Goal: Task Accomplishment & Management: Manage account settings

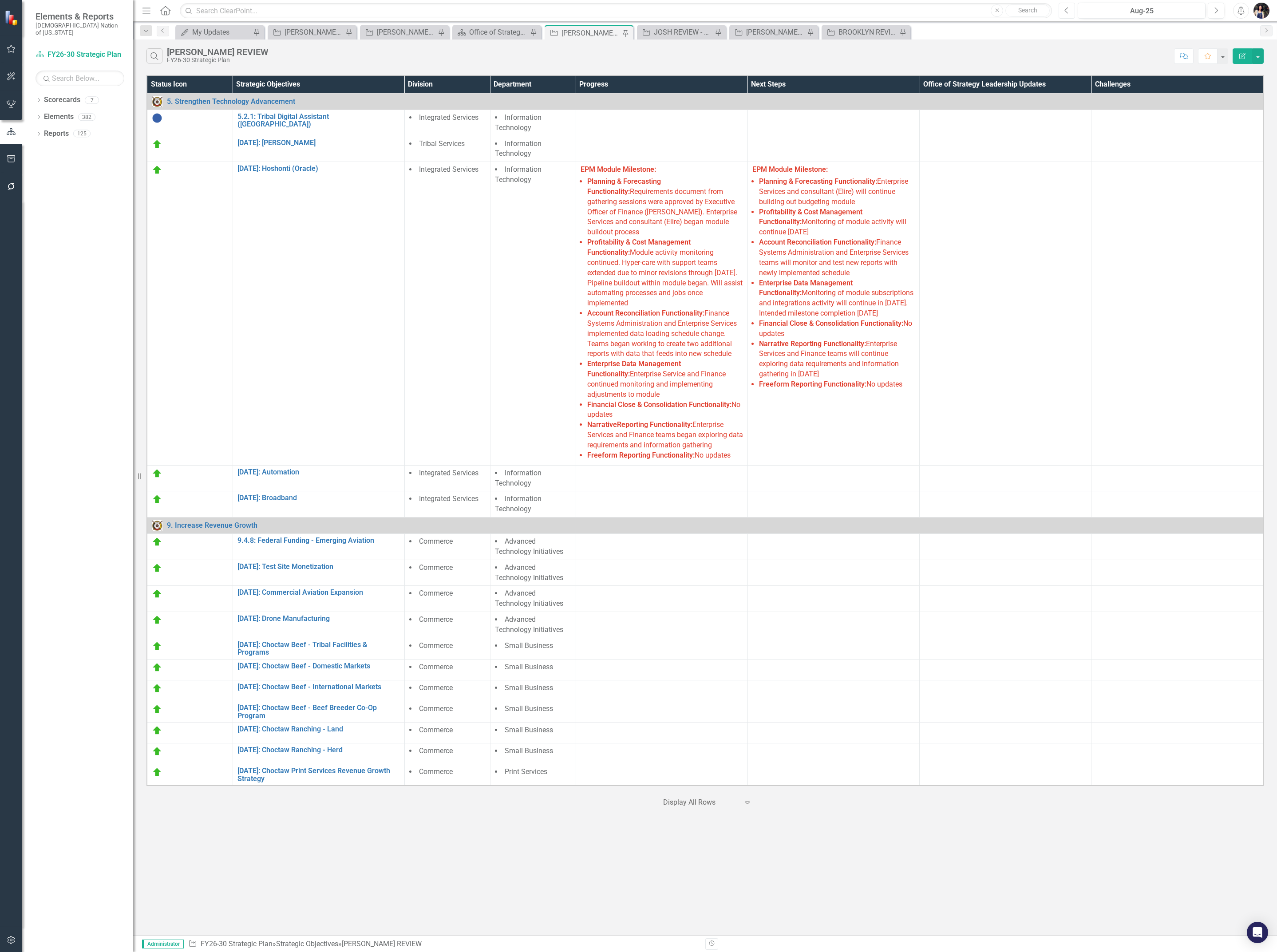
click at [1068, 13] on icon "Previous" at bounding box center [1066, 11] width 5 height 8
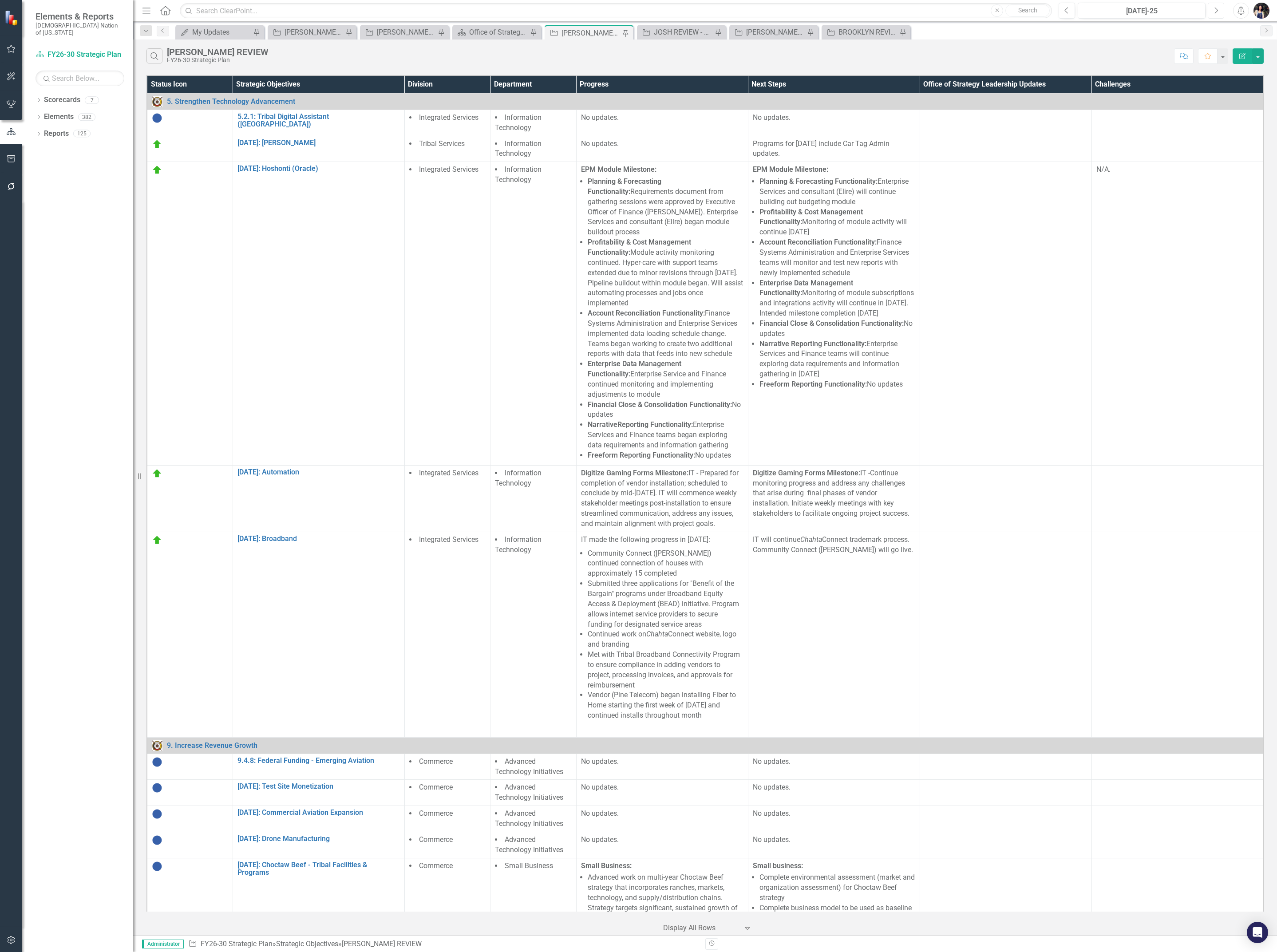
click at [1219, 16] on button "Next" at bounding box center [1215, 11] width 16 height 16
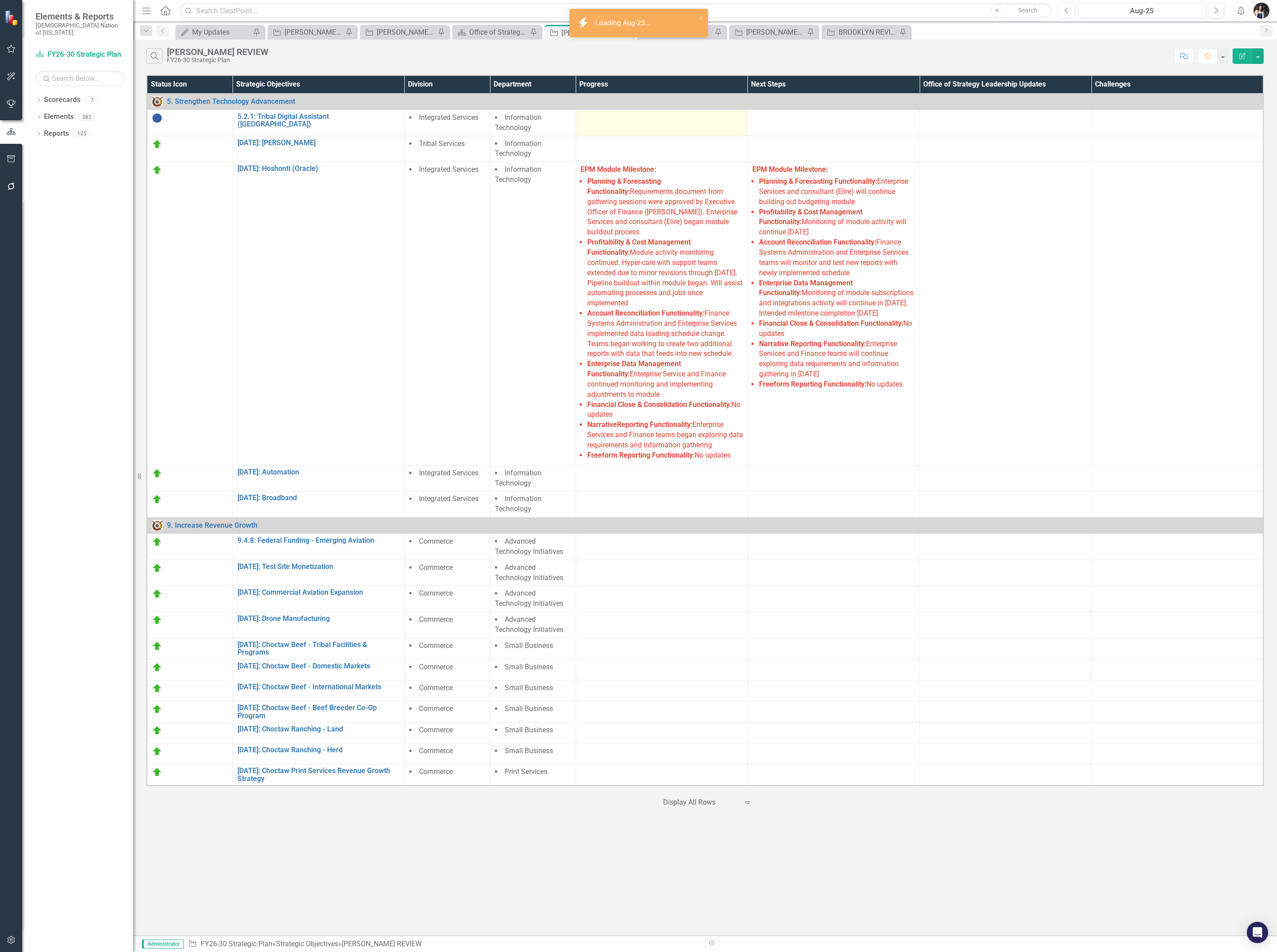
click at [660, 128] on td at bounding box center [662, 122] width 172 height 26
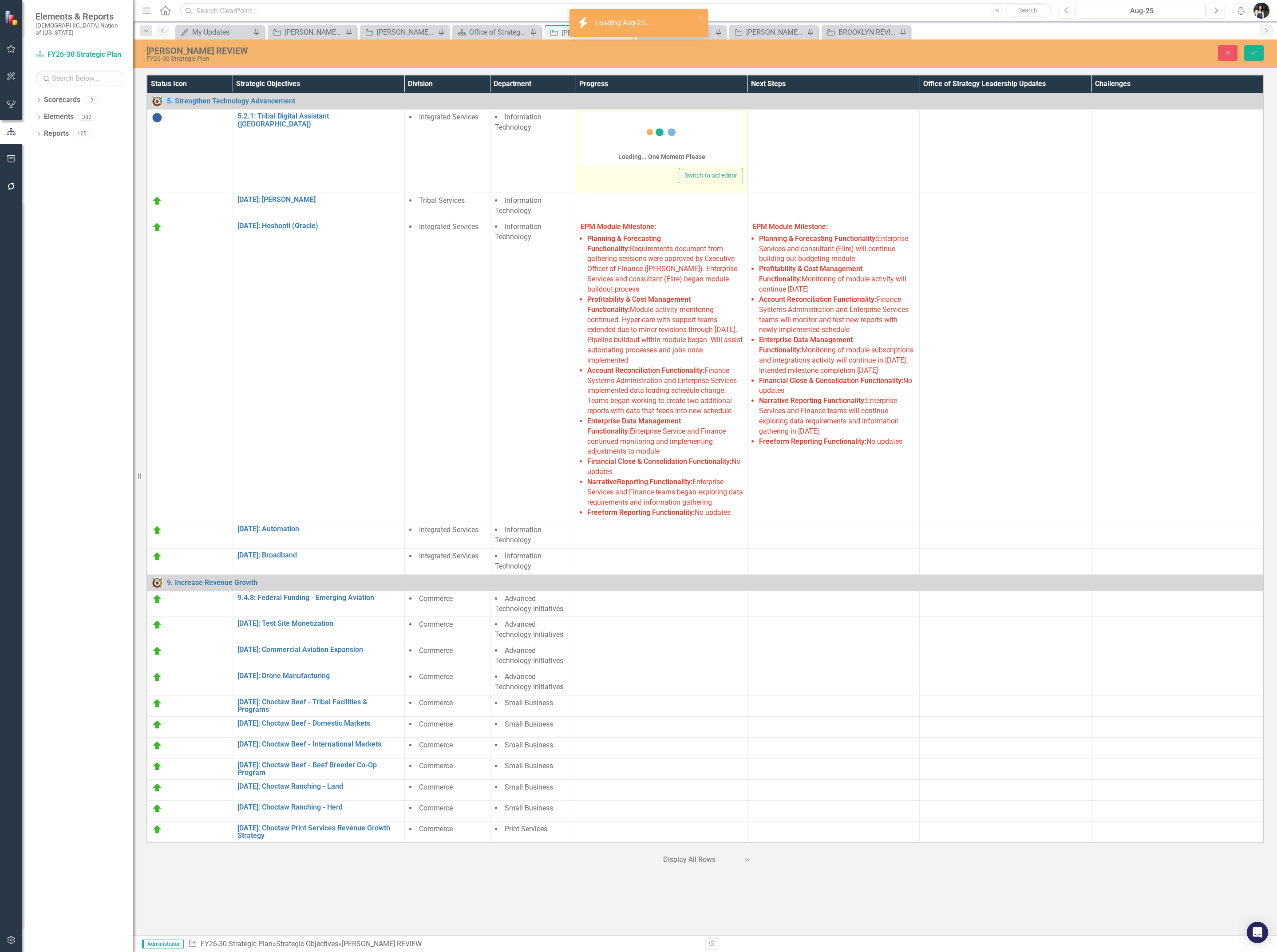
click at [660, 128] on icon at bounding box center [661, 132] width 35 height 35
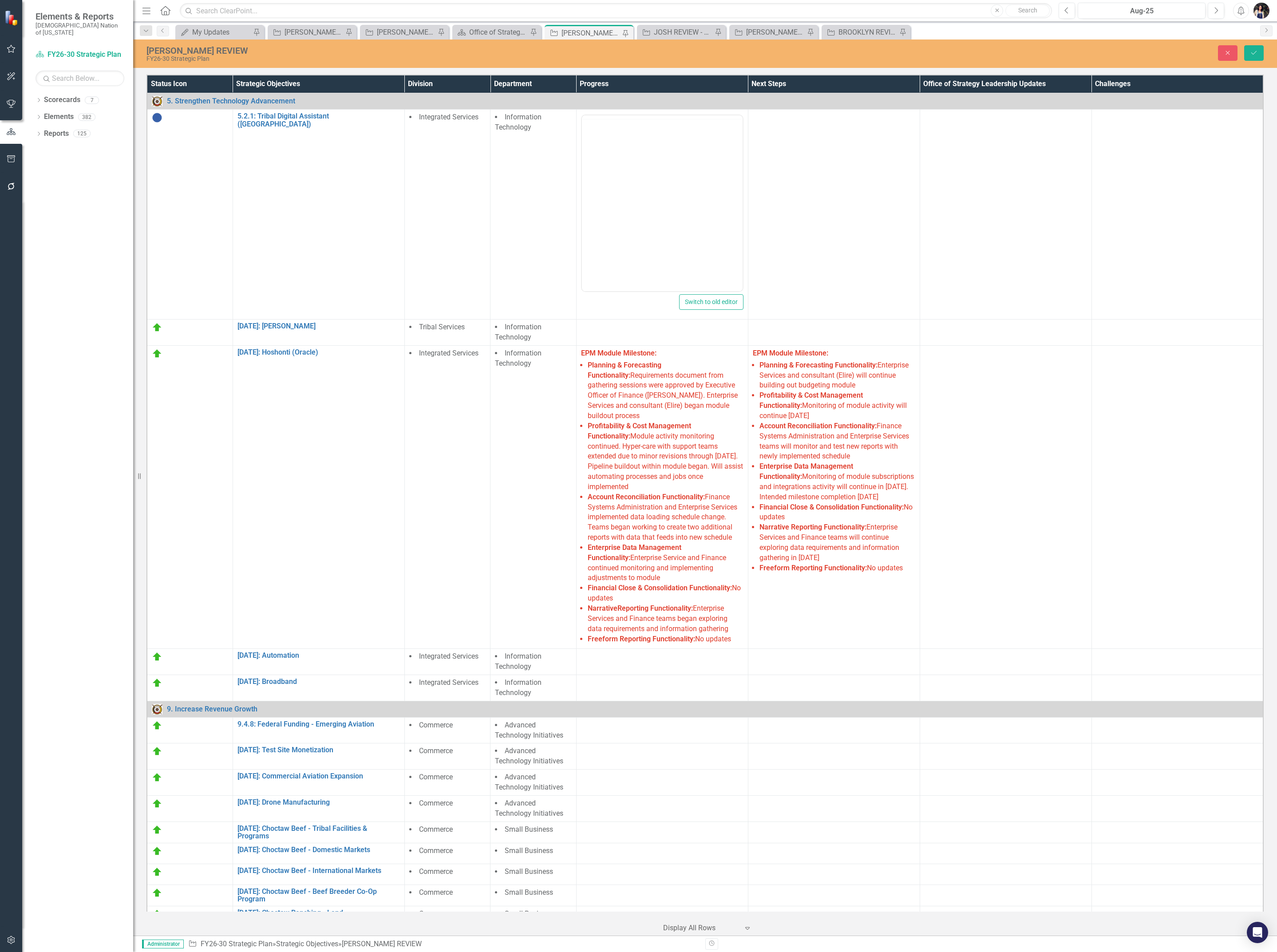
click at [651, 135] on body "Rich Text Area. Press ALT-0 for help." at bounding box center [662, 185] width 160 height 133
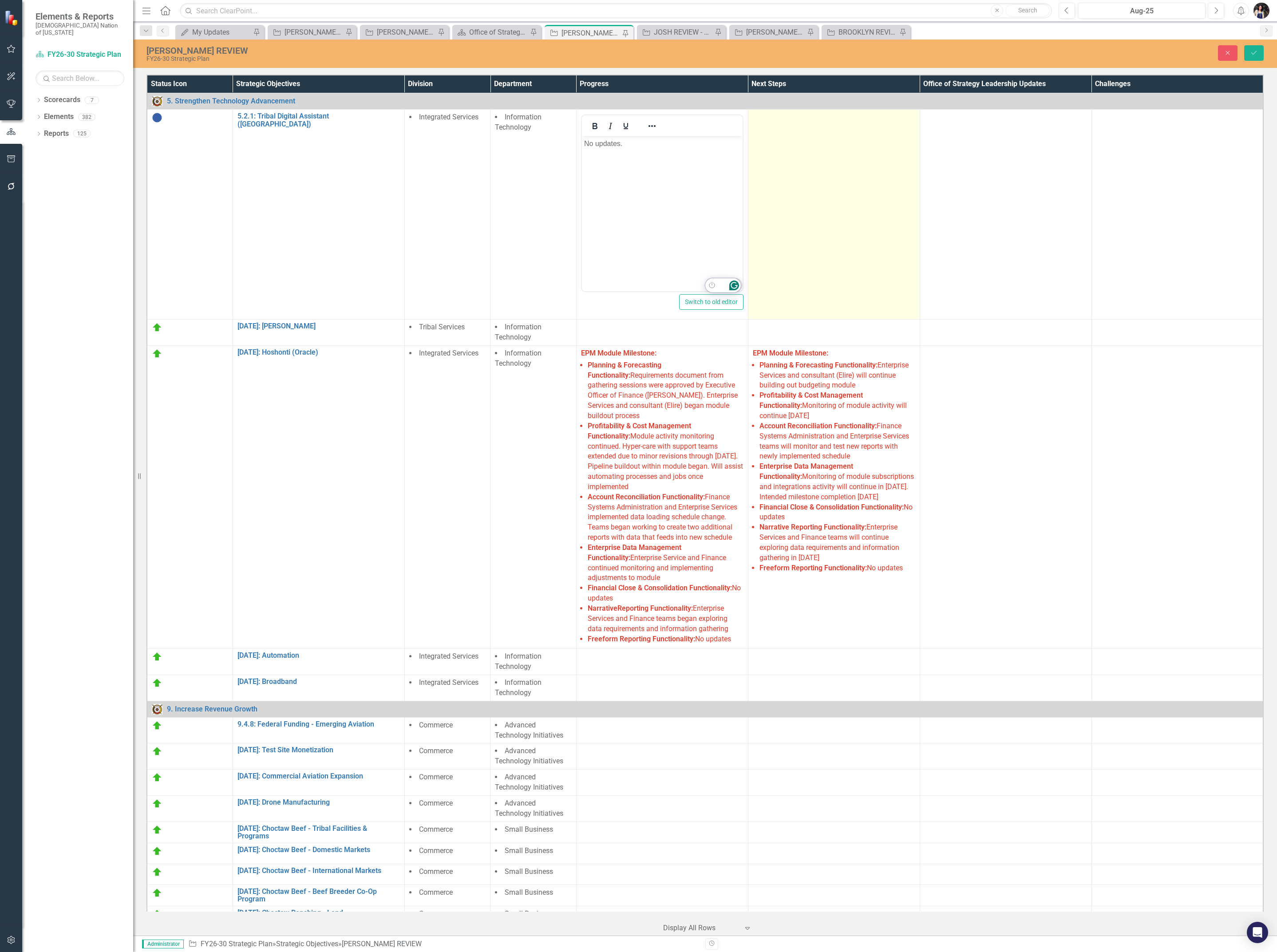
click at [775, 167] on td at bounding box center [834, 215] width 172 height 210
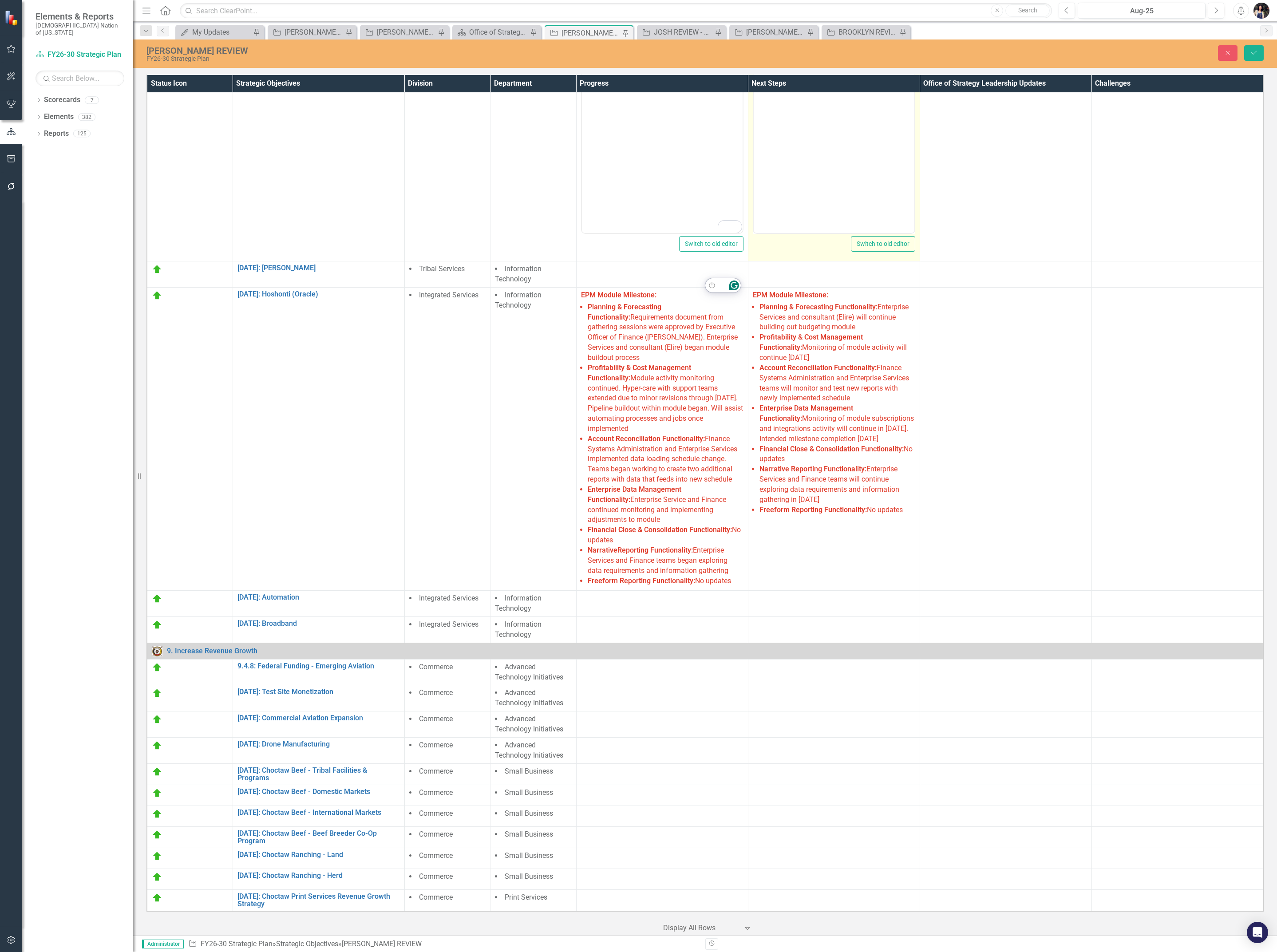
scroll to position [69, 0]
click at [777, 179] on body "Rich Text Area. Press ALT-0 for help." at bounding box center [834, 144] width 160 height 133
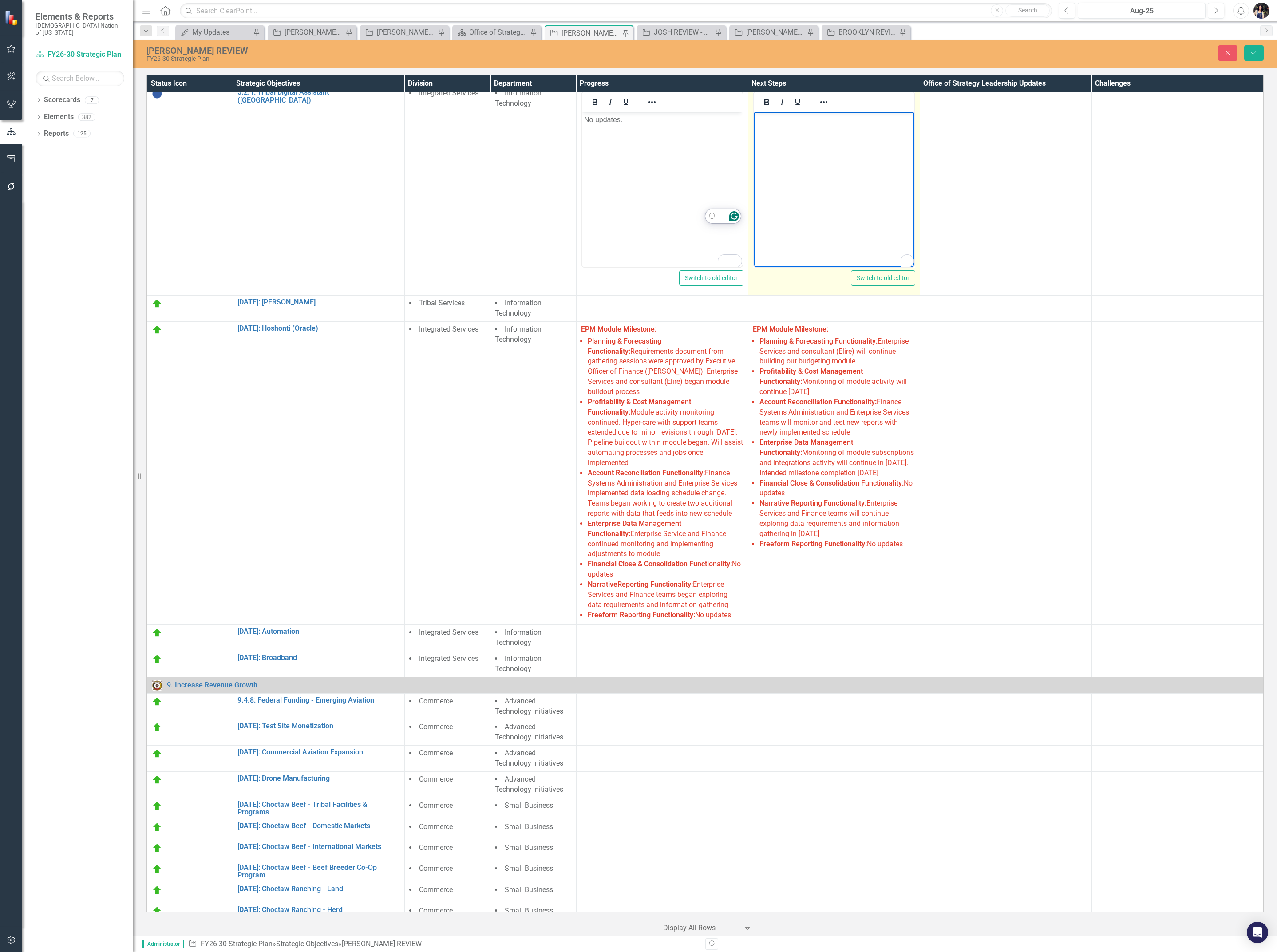
scroll to position [0, 0]
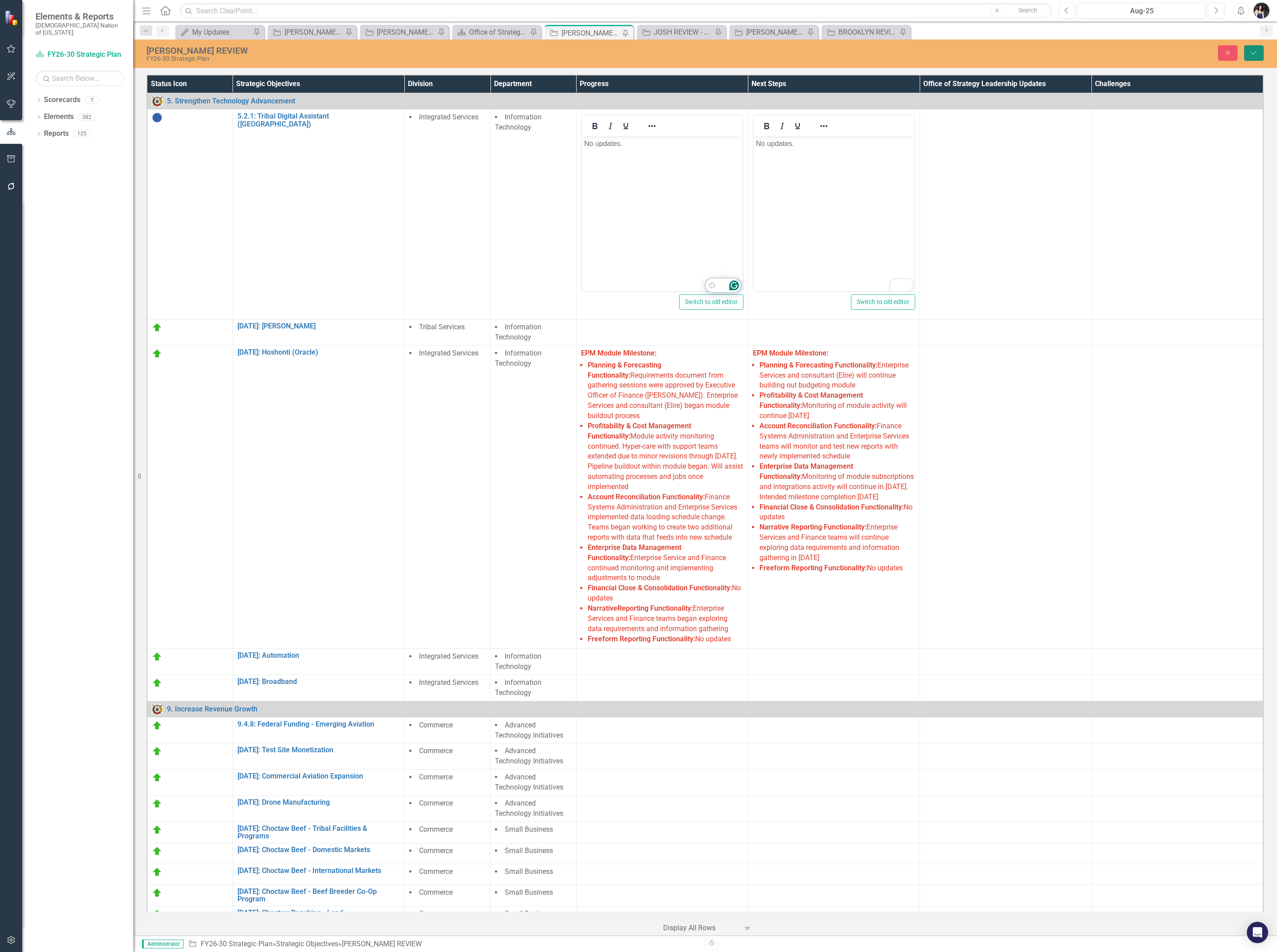
click at [1250, 55] on icon "Save" at bounding box center [1253, 53] width 8 height 7
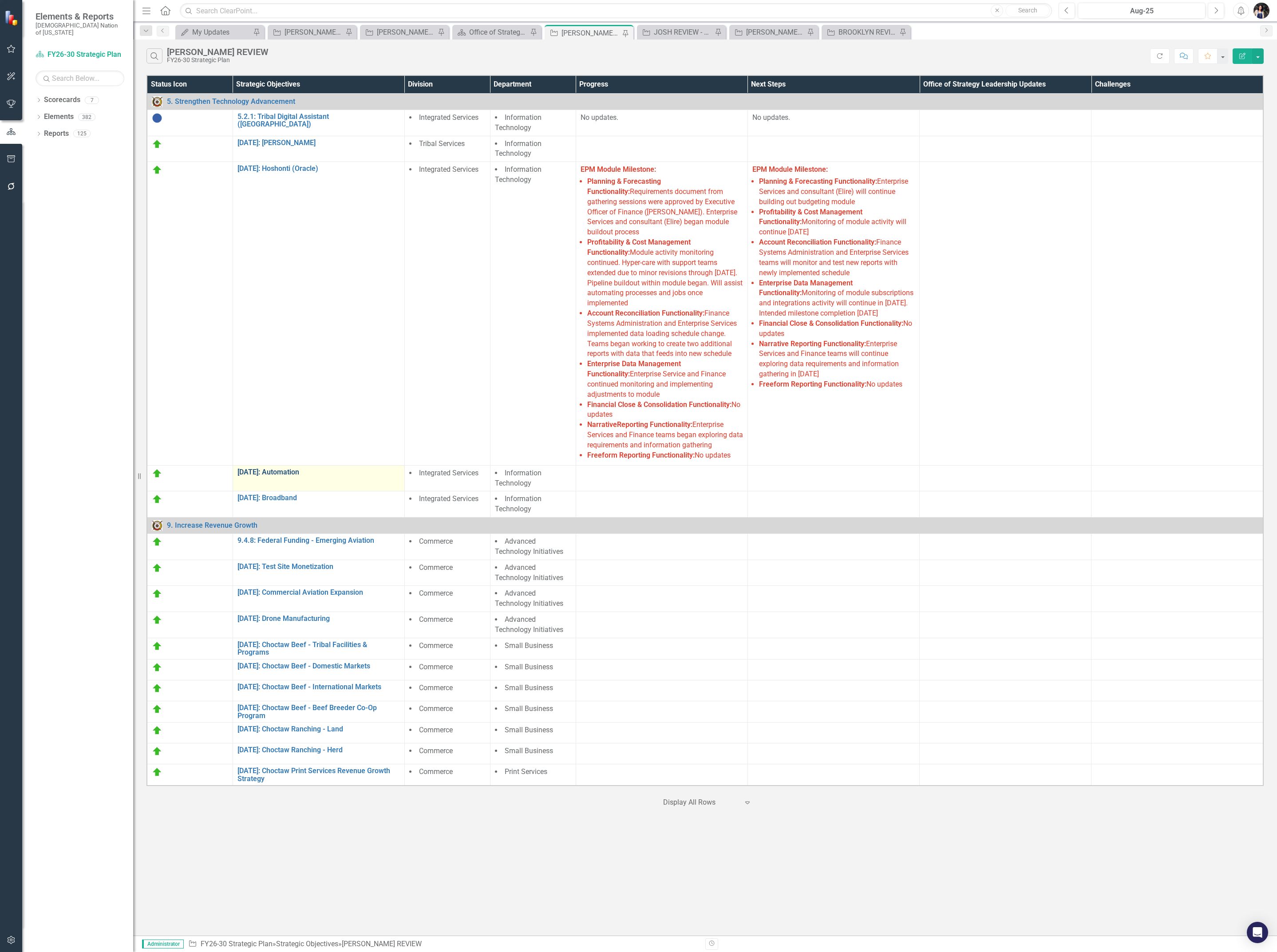
click at [285, 473] on link "[DATE]: Automation" at bounding box center [319, 472] width 162 height 8
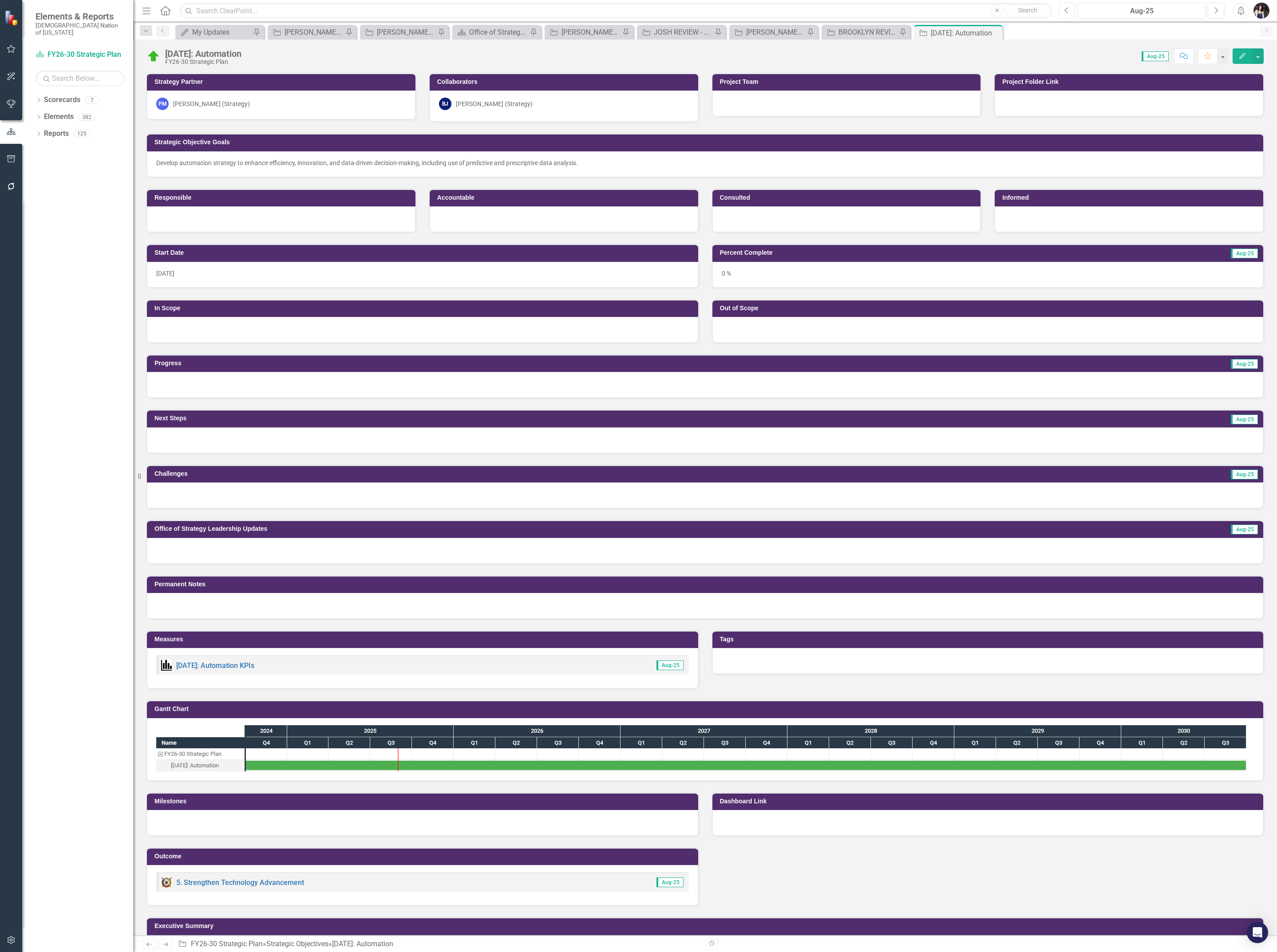
click at [1067, 17] on button "Previous" at bounding box center [1066, 11] width 16 height 16
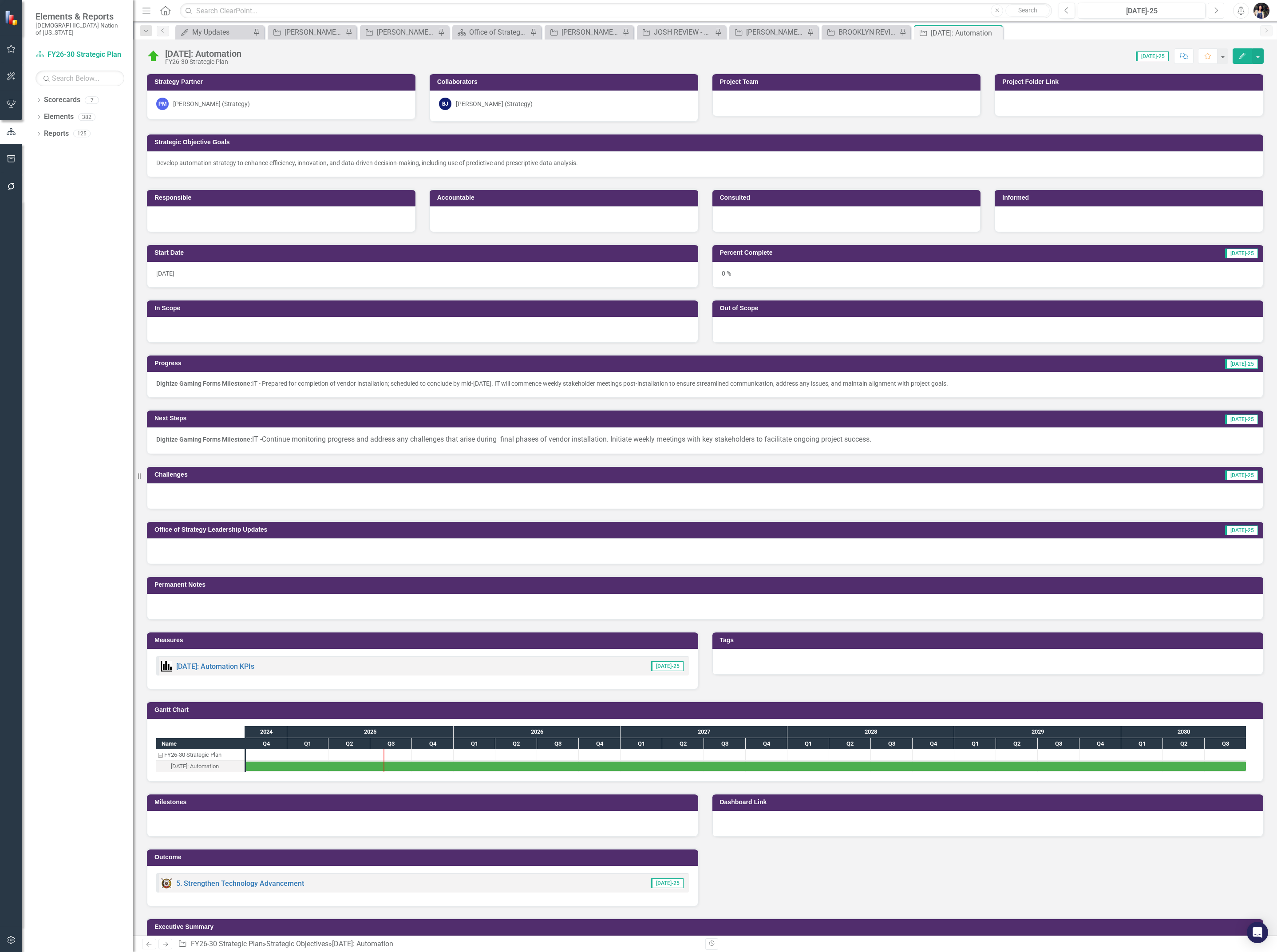
click at [1213, 16] on button "Next" at bounding box center [1215, 11] width 16 height 16
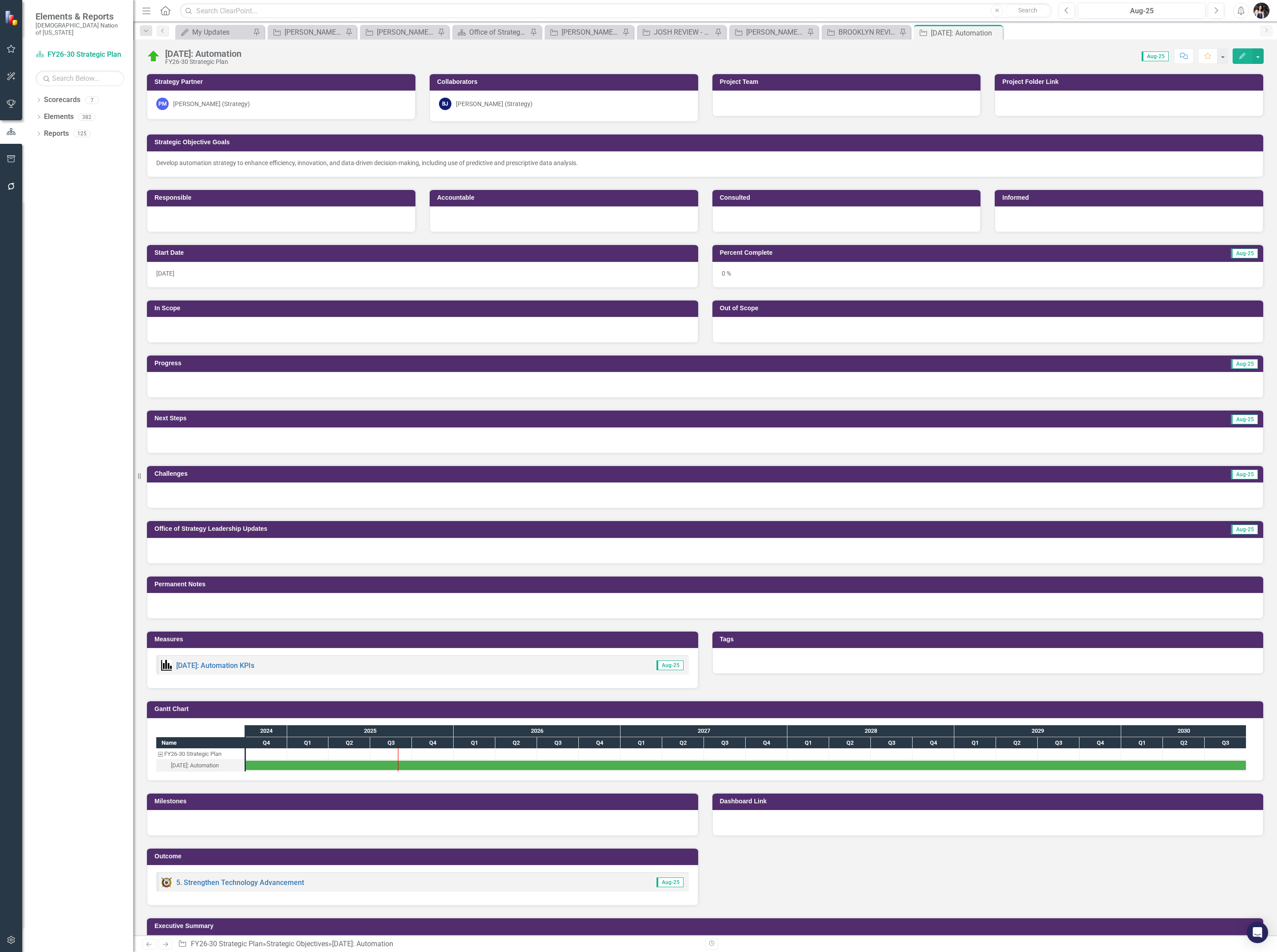
click at [228, 101] on div "[PERSON_NAME] (Strategy)" at bounding box center [211, 103] width 76 height 9
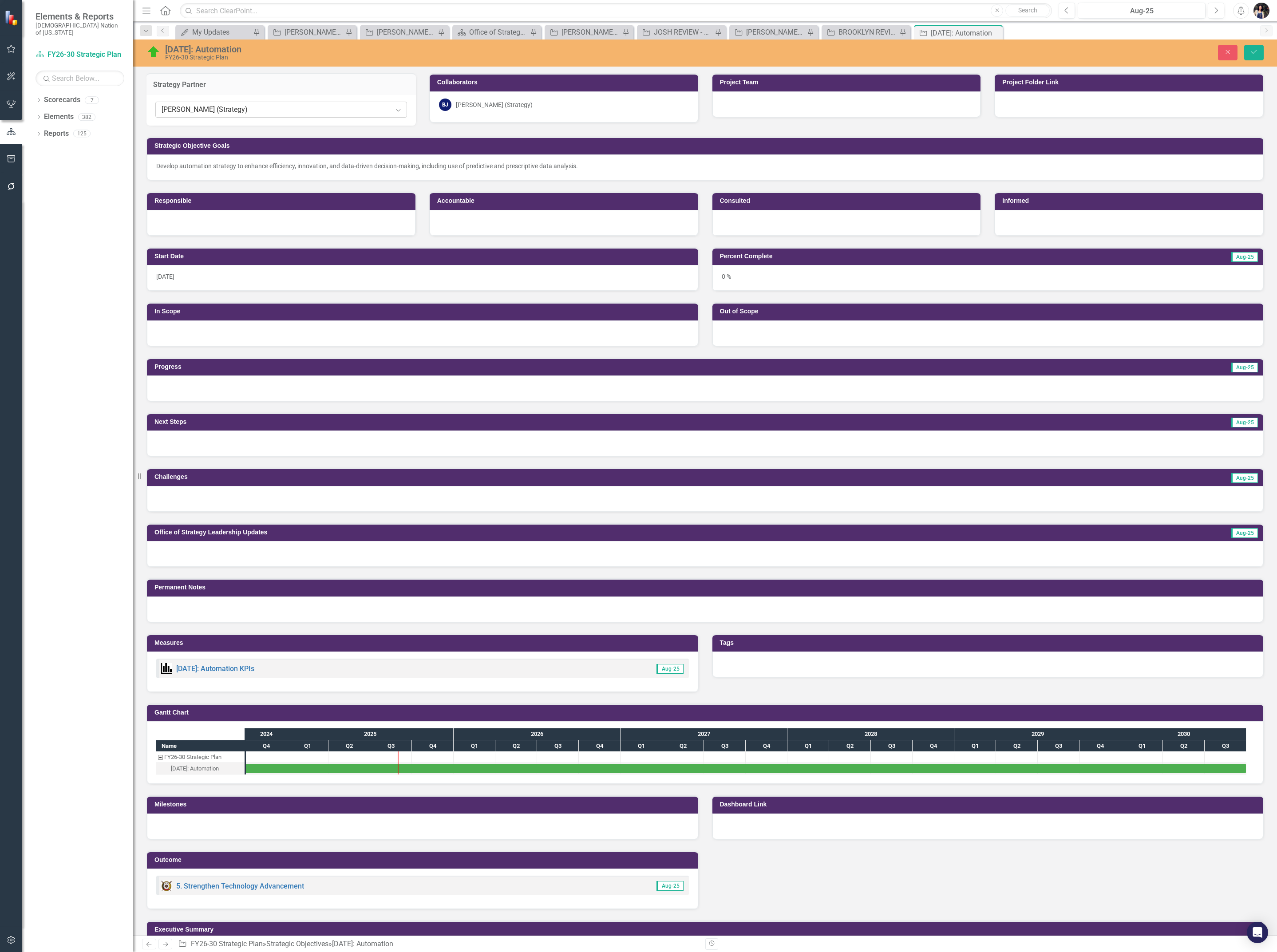
click at [235, 109] on div "[PERSON_NAME] (Strategy)" at bounding box center [276, 110] width 229 height 11
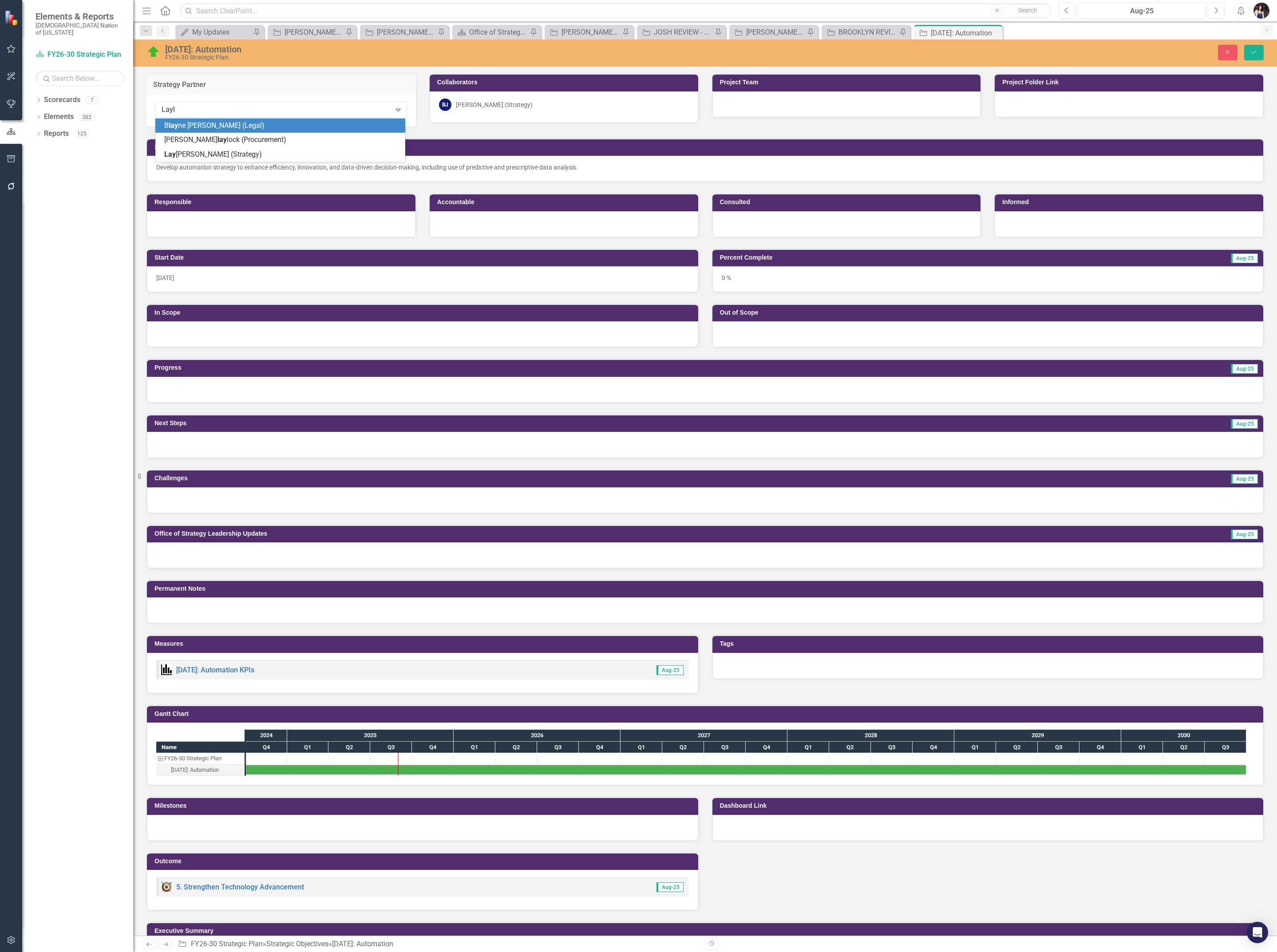
type input "Layla"
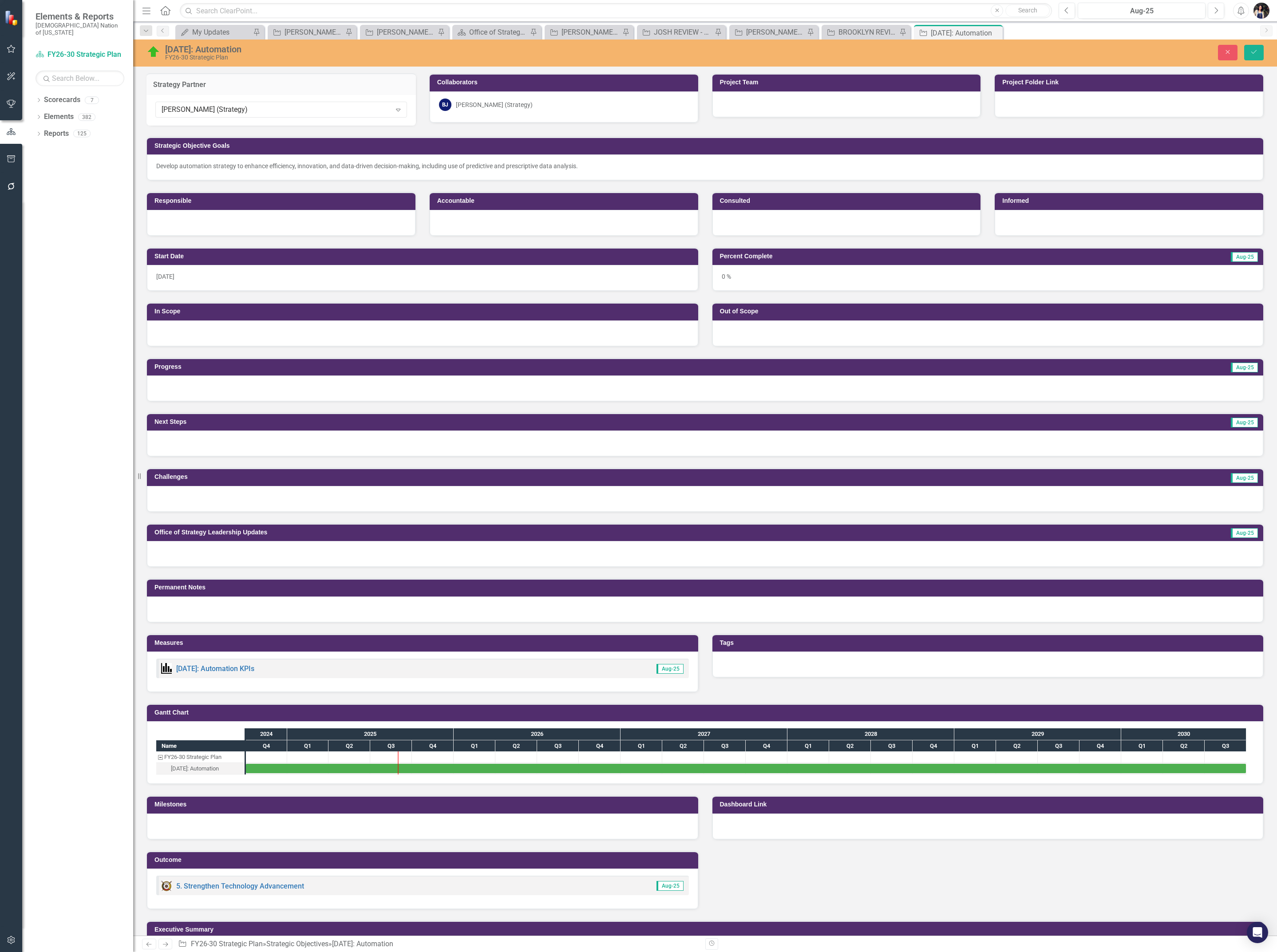
click at [529, 103] on div "BJ Brooke Johnson (Strategy)" at bounding box center [564, 104] width 250 height 12
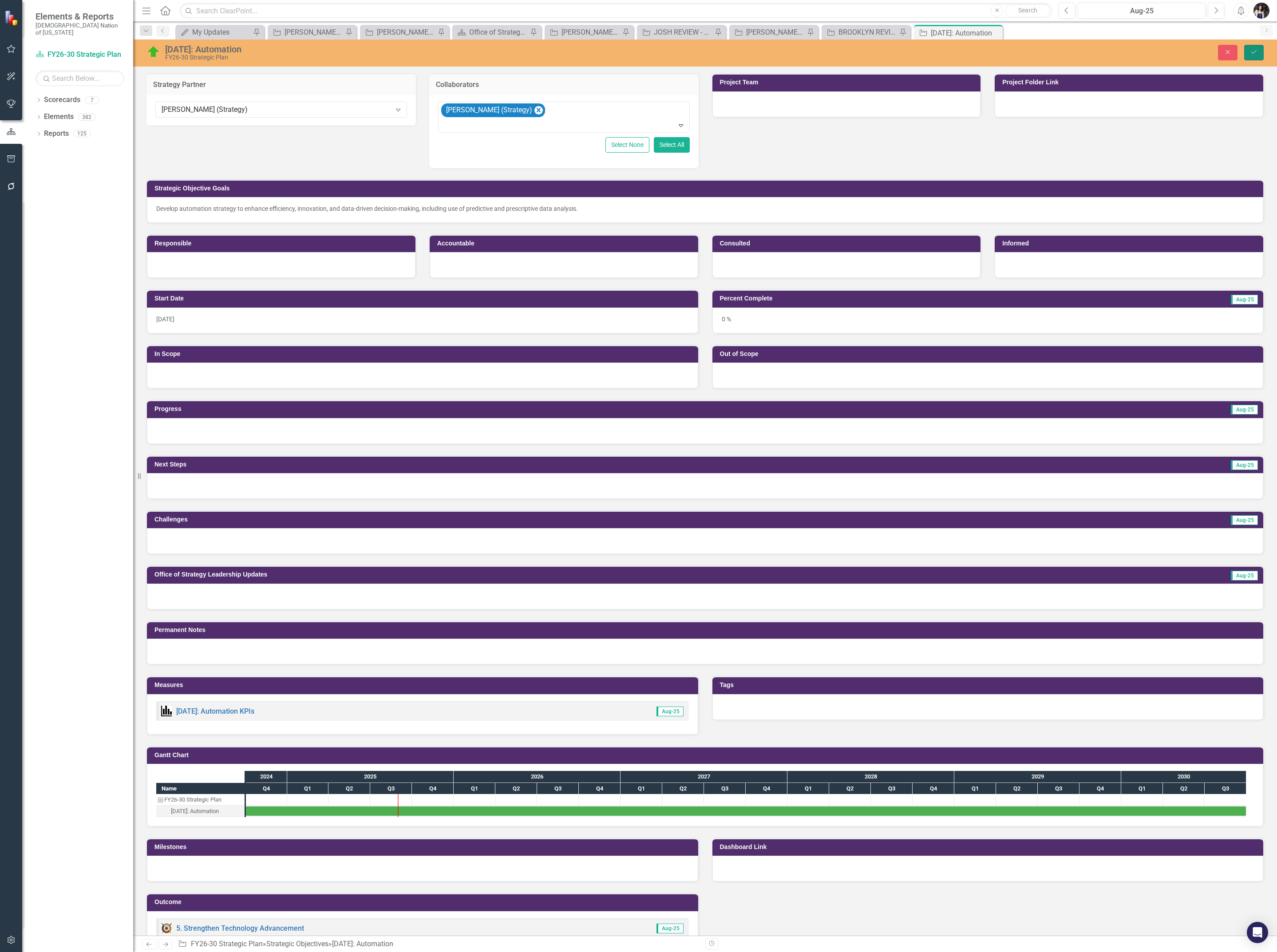
click at [1253, 54] on icon "Save" at bounding box center [1253, 52] width 8 height 7
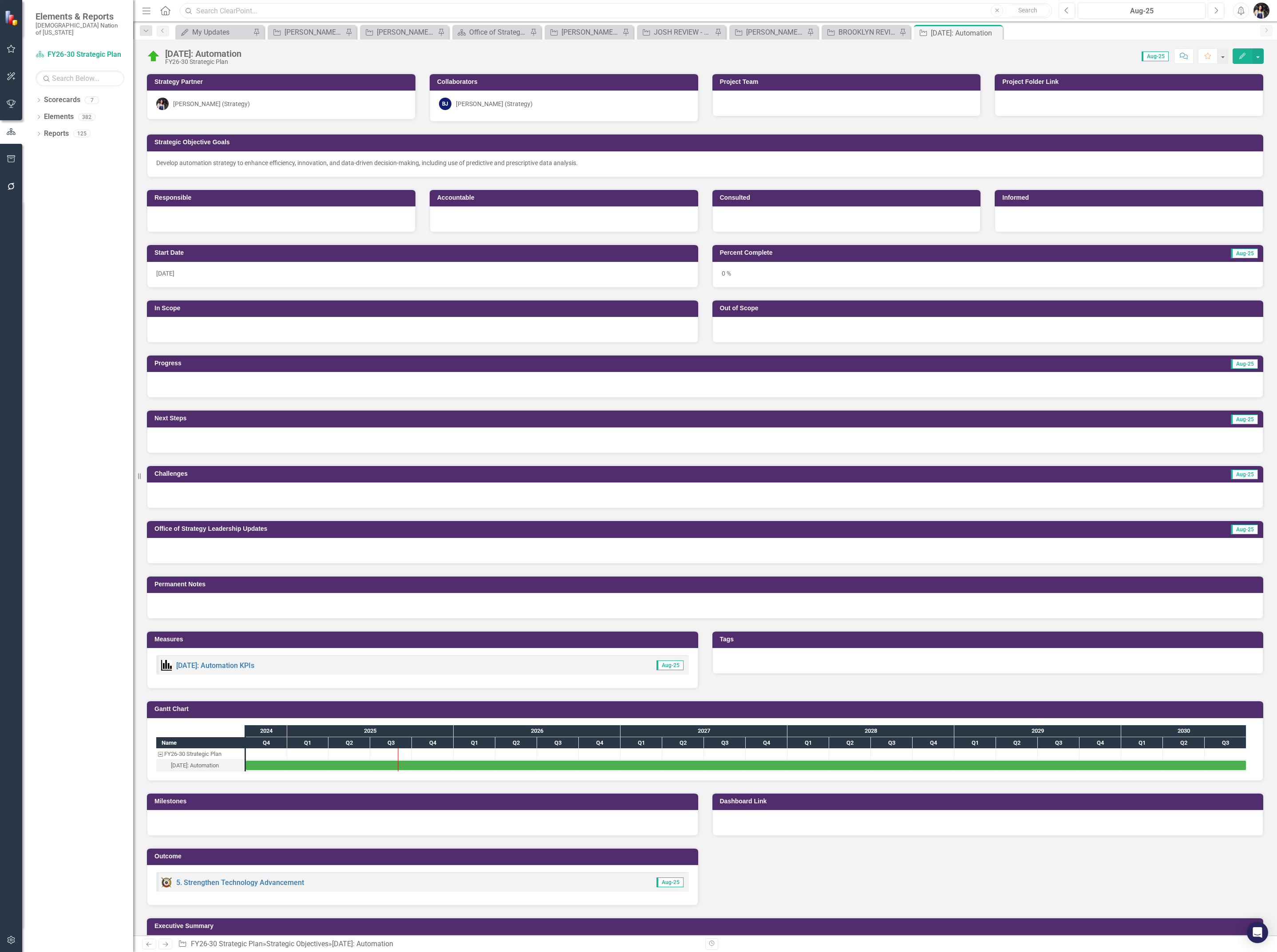
click at [209, 3] on input "text" at bounding box center [615, 11] width 872 height 15
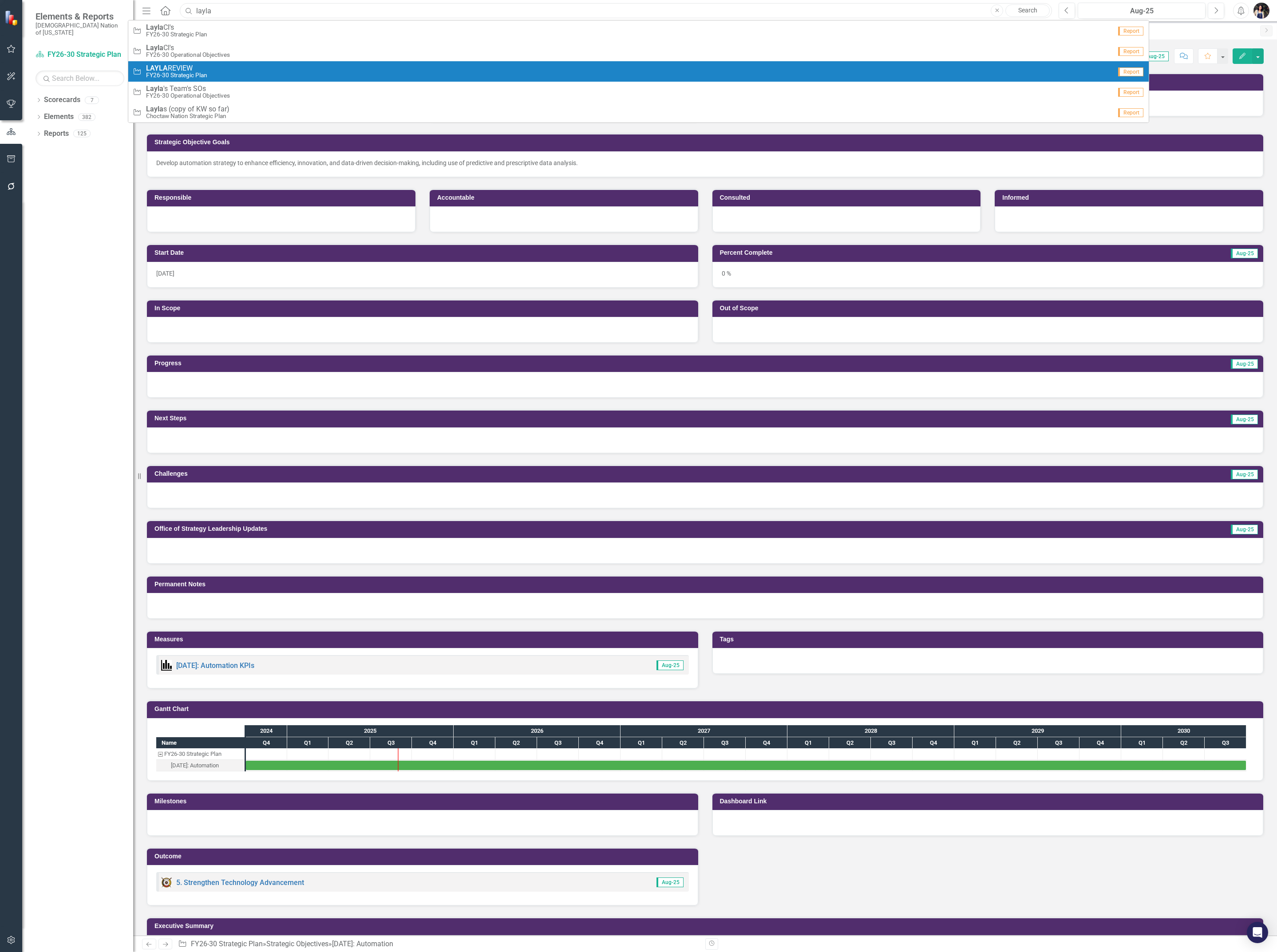
type input "layla"
click at [189, 70] on span "LAYLA REVIEW" at bounding box center [177, 68] width 61 height 8
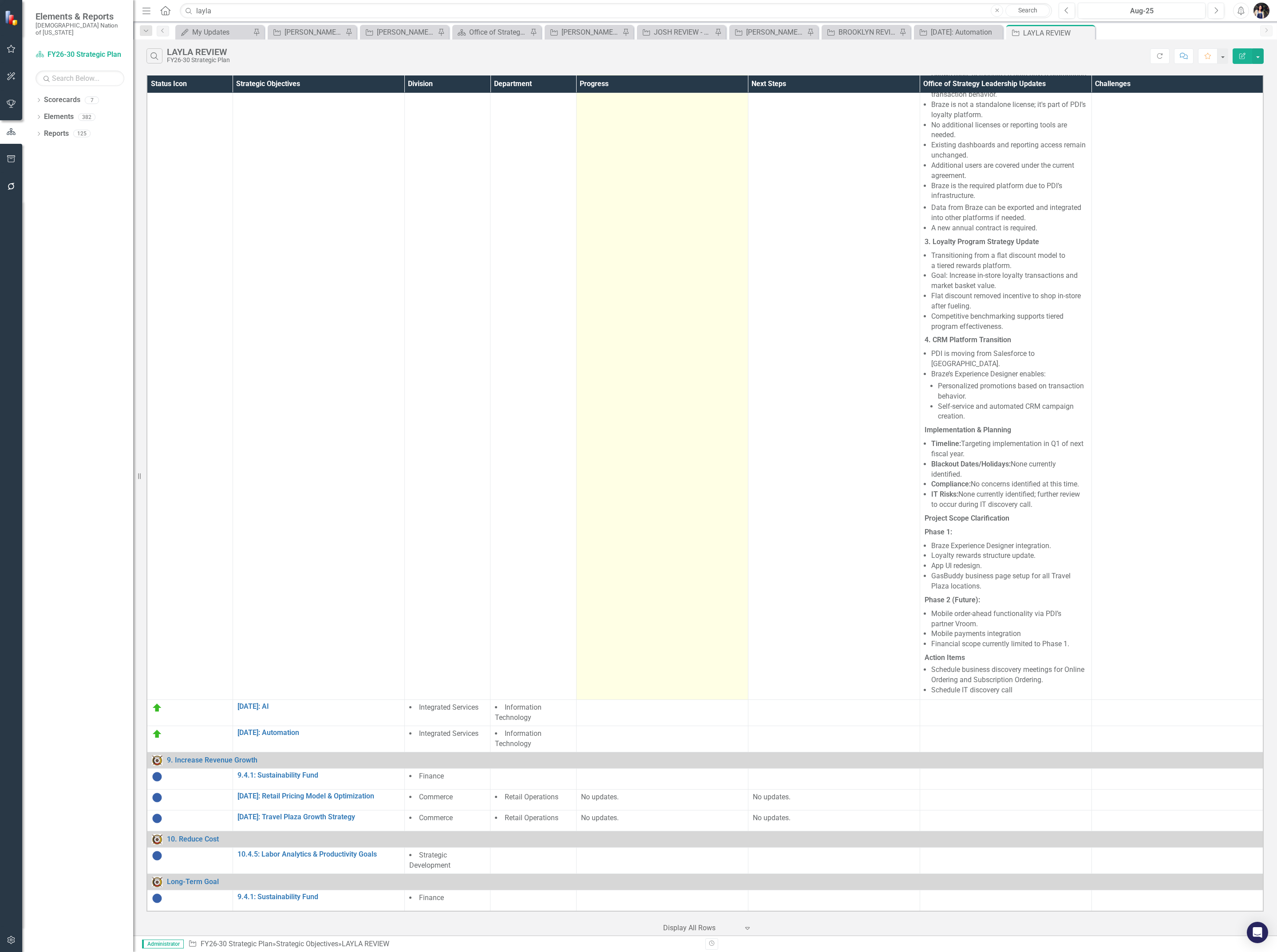
scroll to position [625, 0]
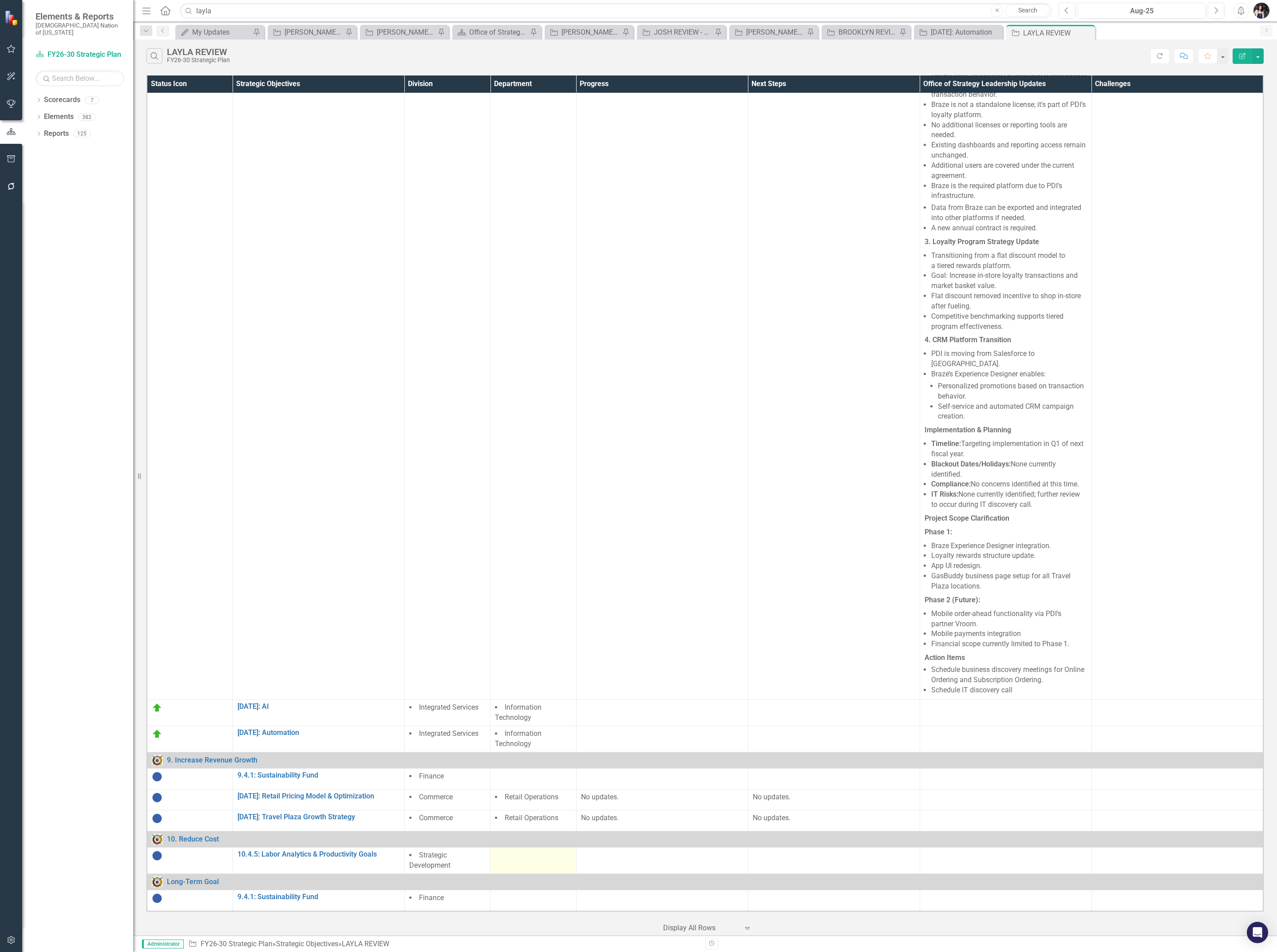
click at [525, 851] on div at bounding box center [533, 855] width 76 height 11
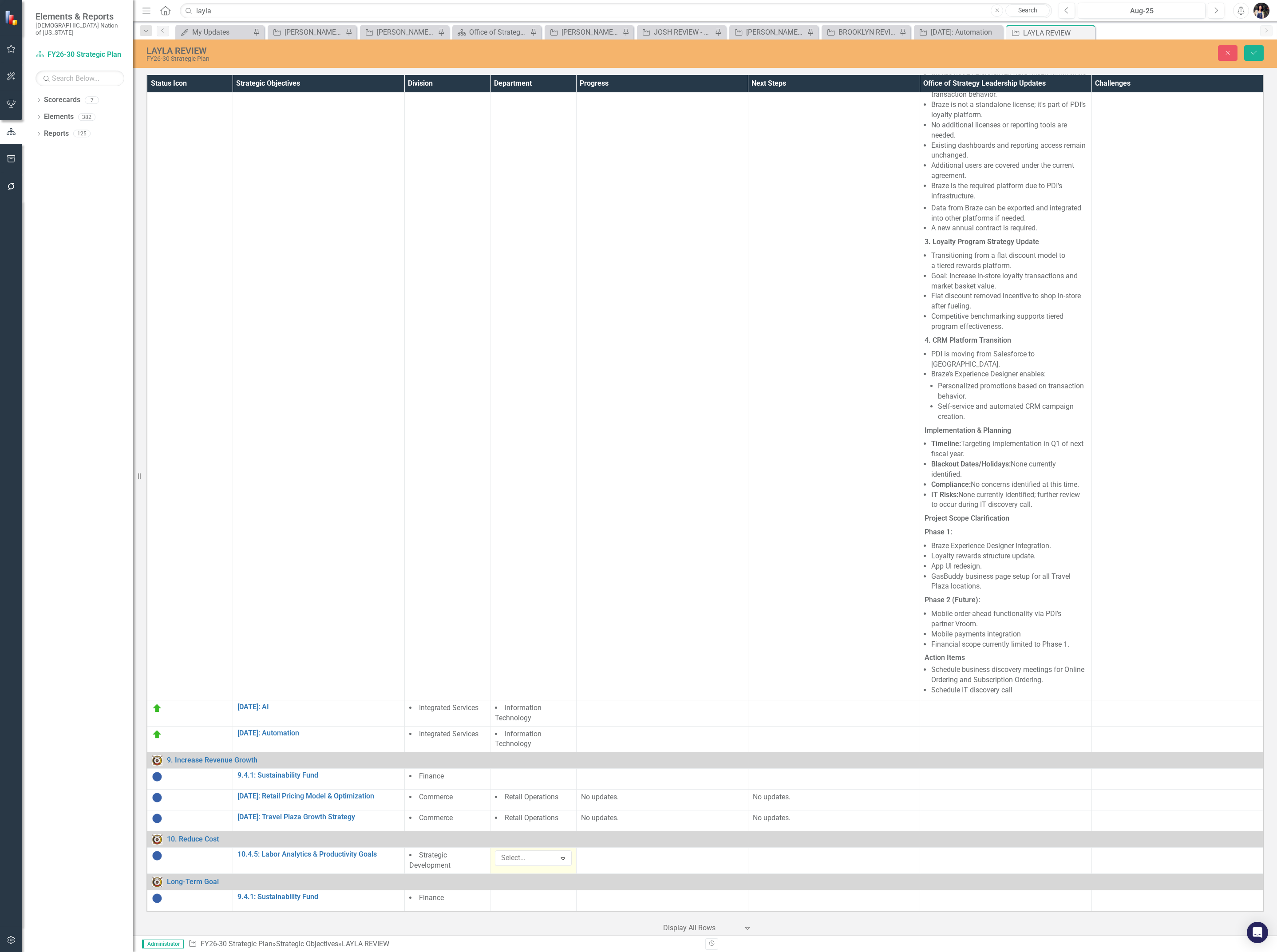
scroll to position [624, 0]
click at [525, 852] on div at bounding box center [526, 857] width 58 height 12
type input "rep"
click at [529, 829] on span "Rep orting & Analytics" at bounding box center [521, 830] width 37 height 19
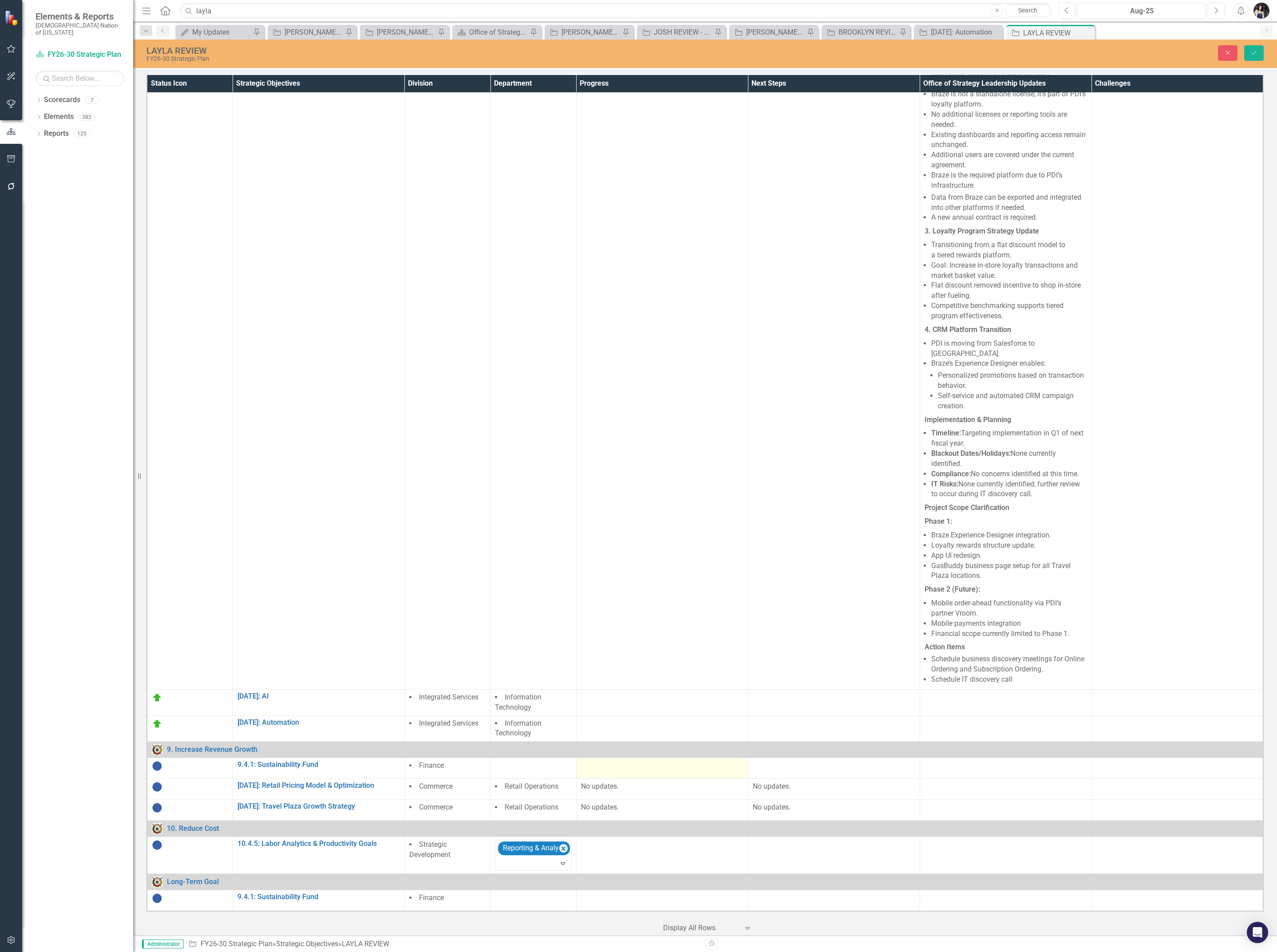
scroll to position [635, 0]
click at [1257, 53] on icon "Save" at bounding box center [1253, 53] width 8 height 7
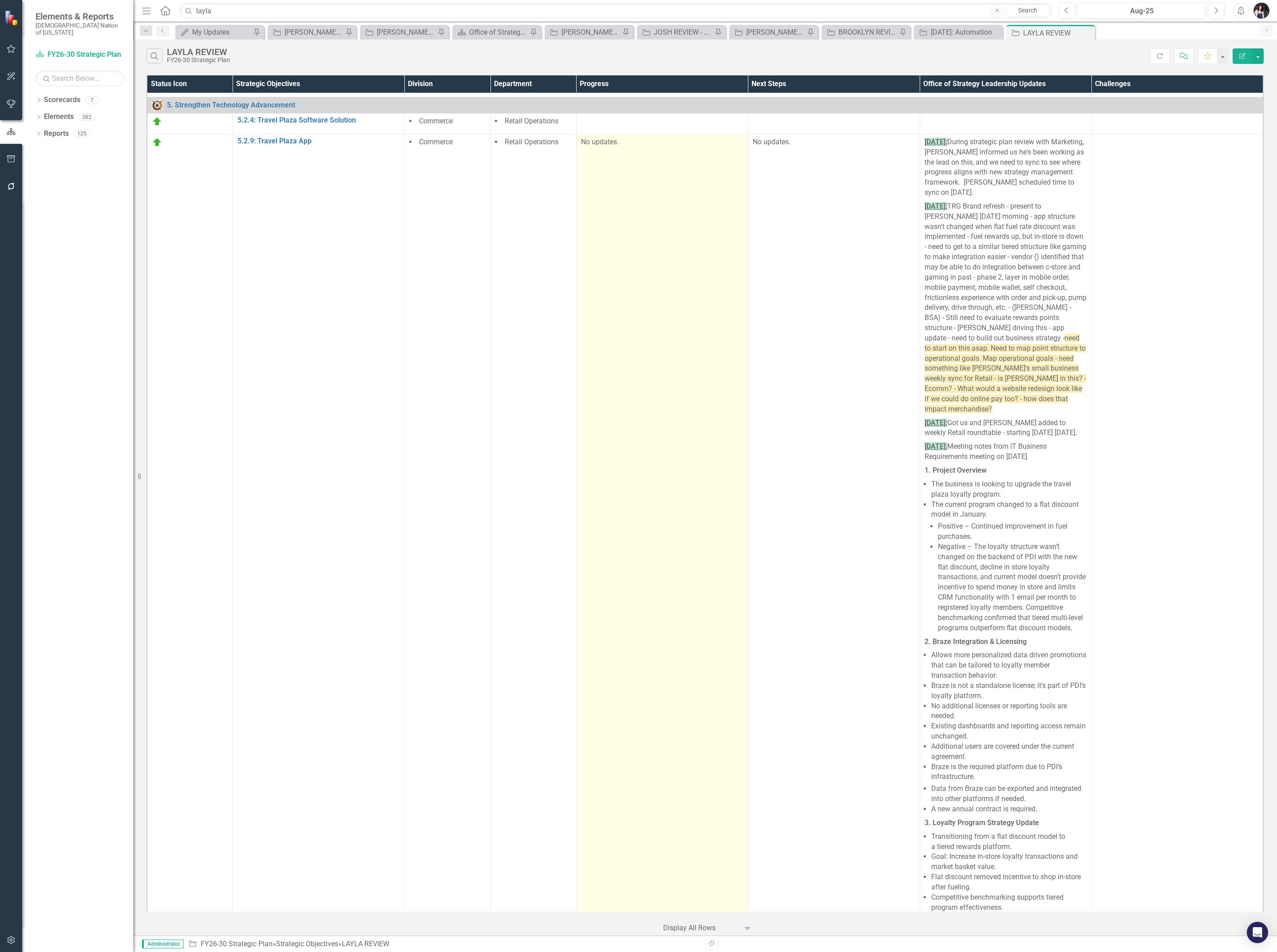
scroll to position [0, 0]
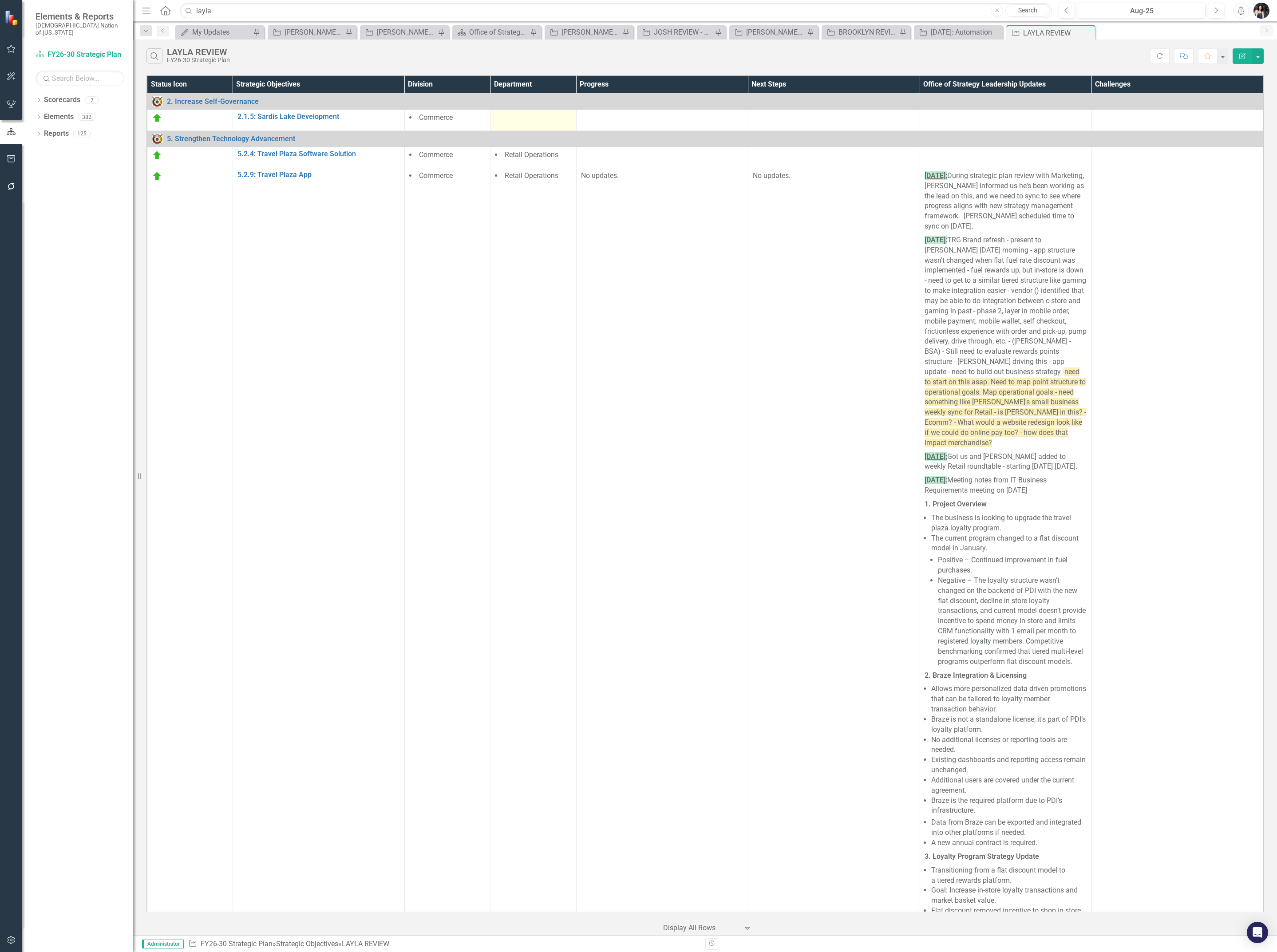
click at [535, 121] on div at bounding box center [533, 117] width 76 height 11
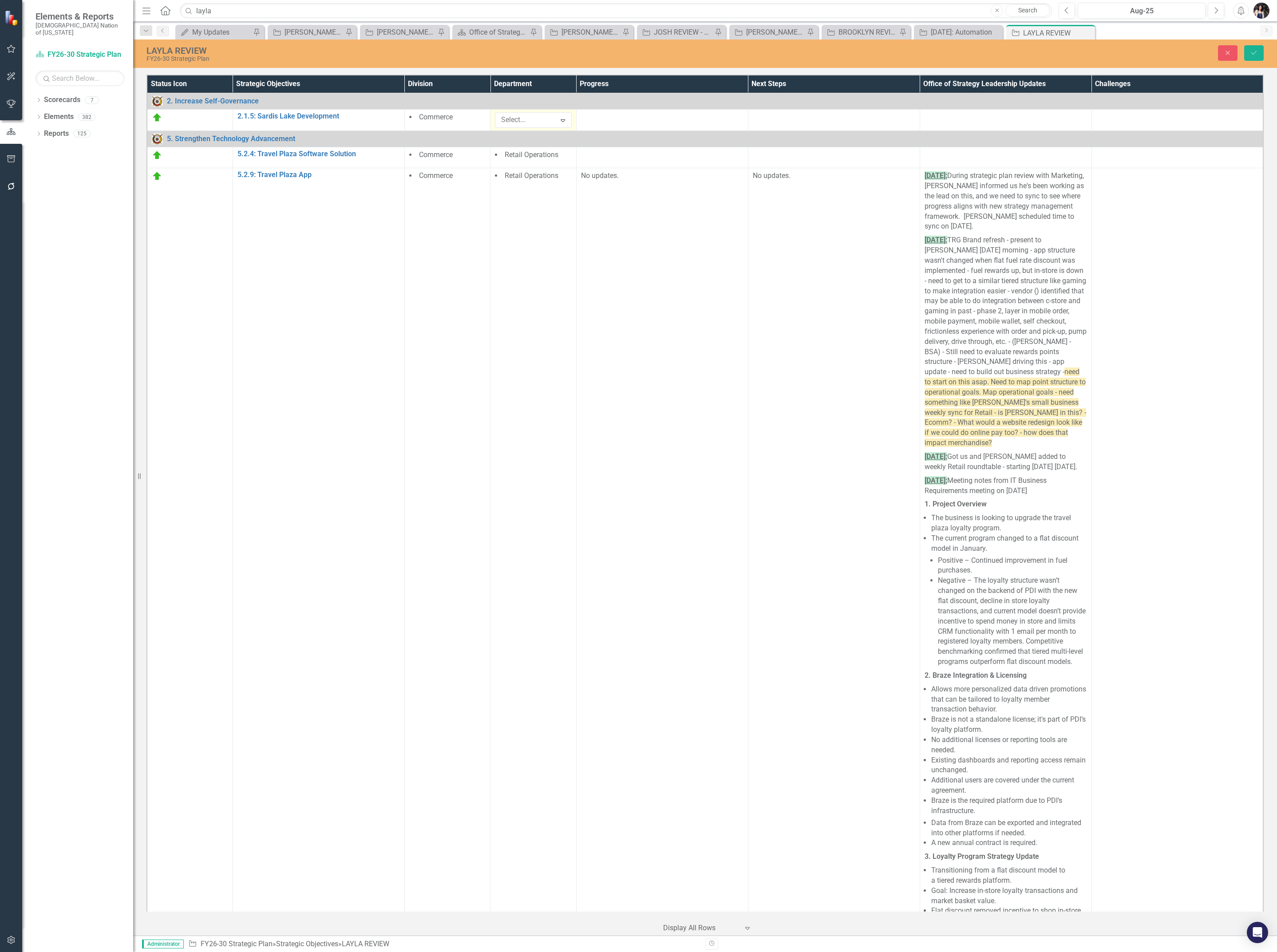
click at [535, 121] on div at bounding box center [526, 119] width 58 height 12
type input "ga"
click at [540, 146] on div "Ga ming & Hospitality" at bounding box center [533, 140] width 62 height 20
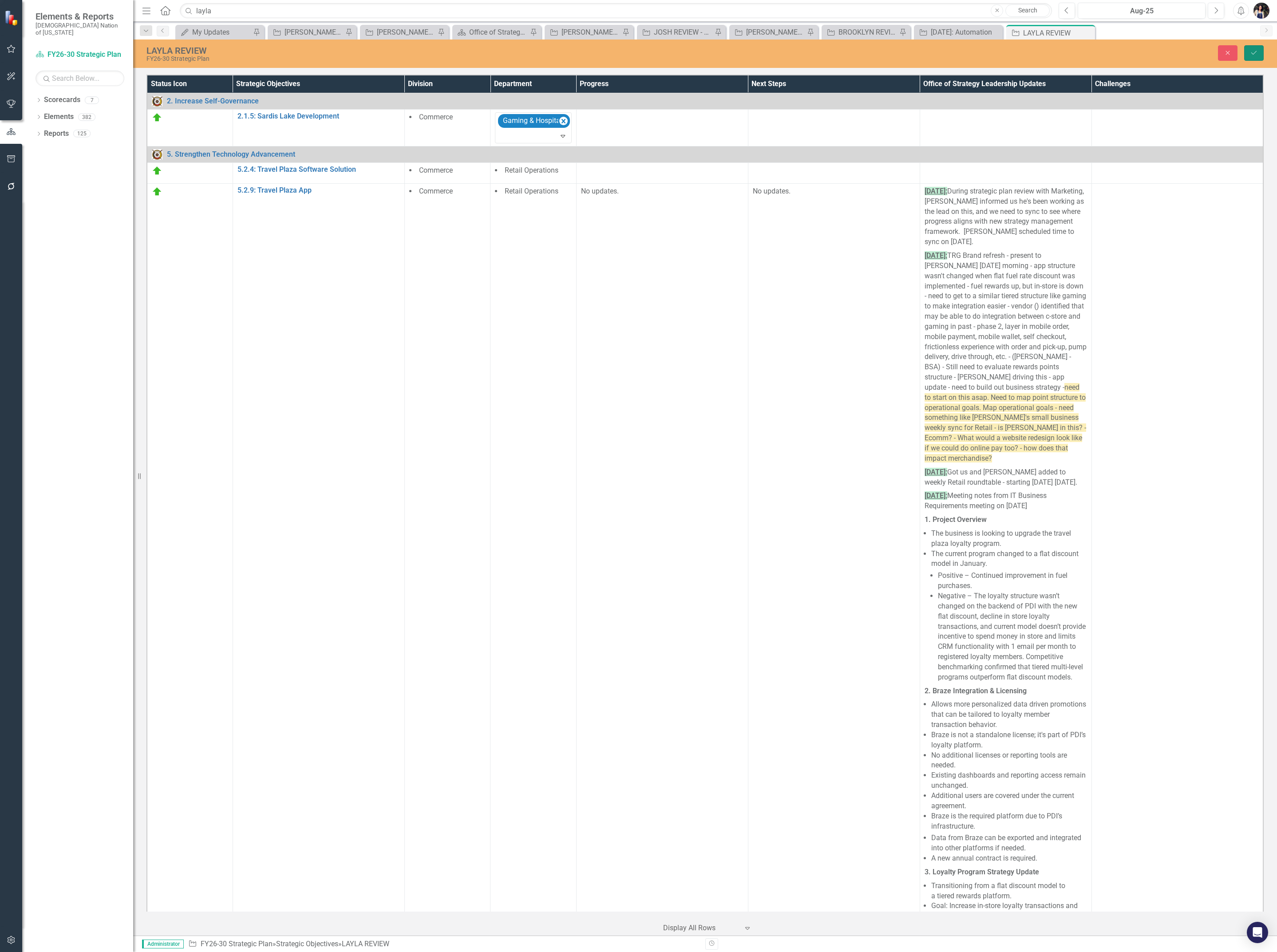
click at [1257, 53] on icon "Save" at bounding box center [1253, 53] width 8 height 7
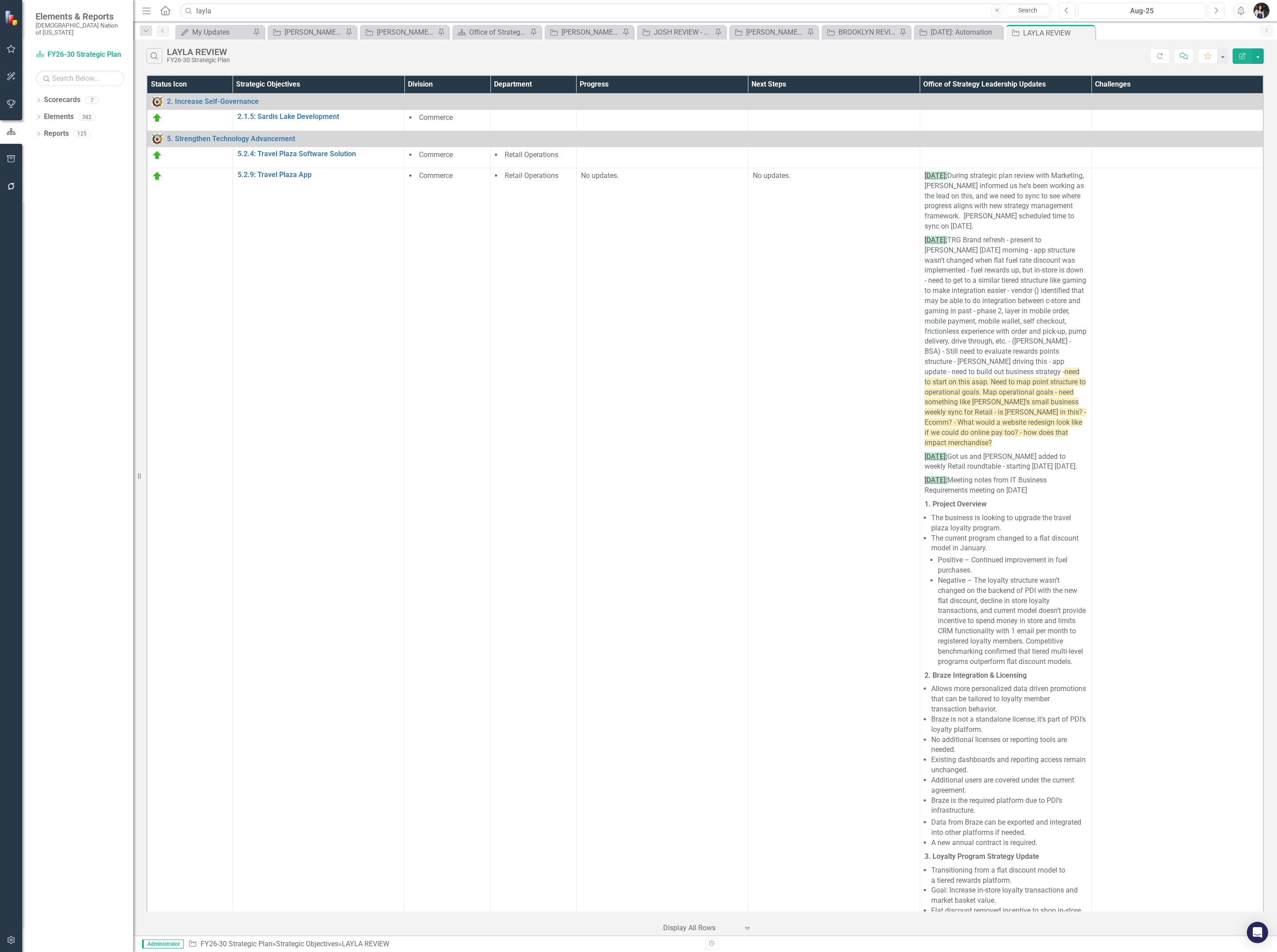
scroll to position [619, 0]
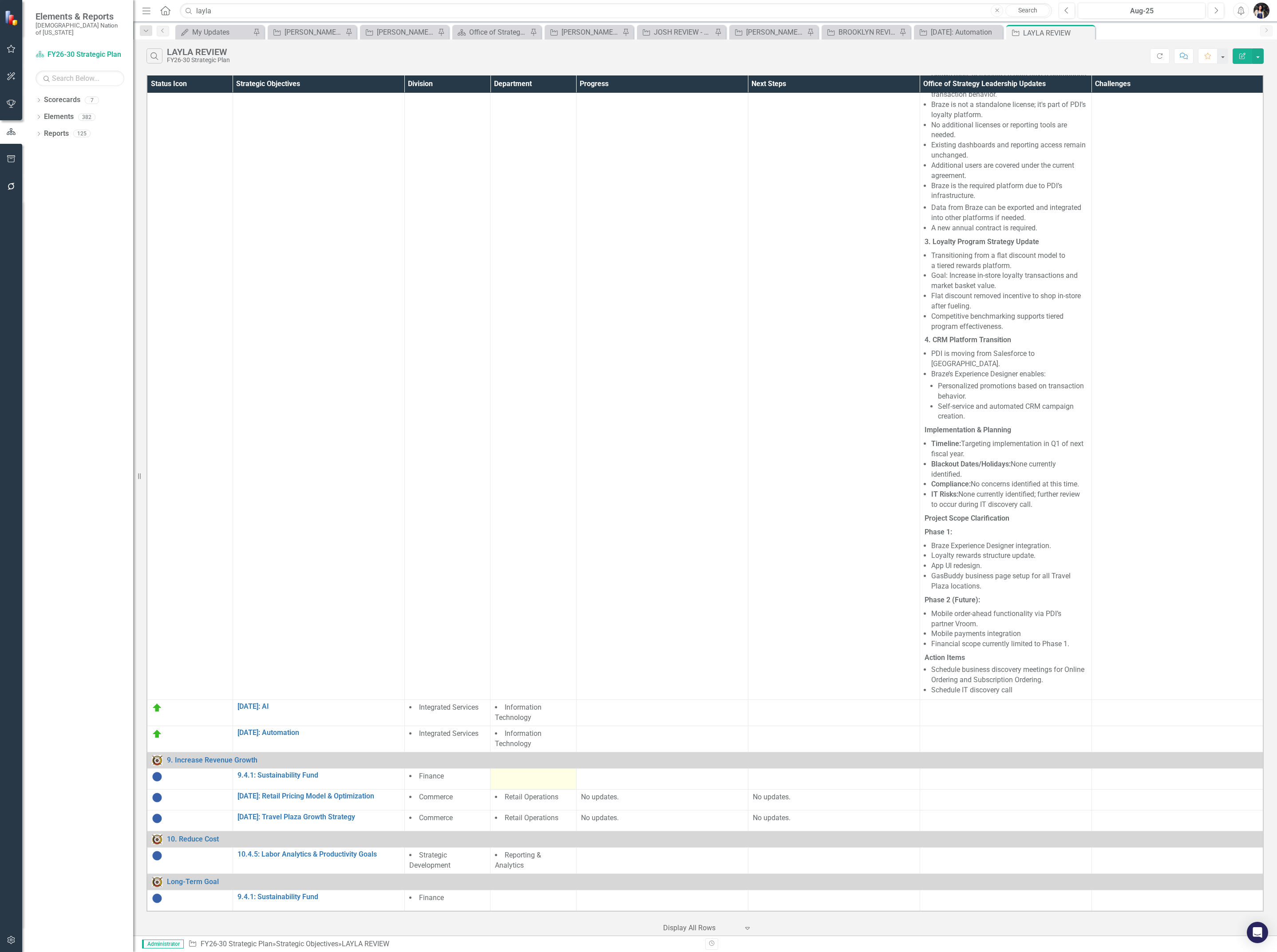
click at [523, 780] on div at bounding box center [533, 776] width 76 height 11
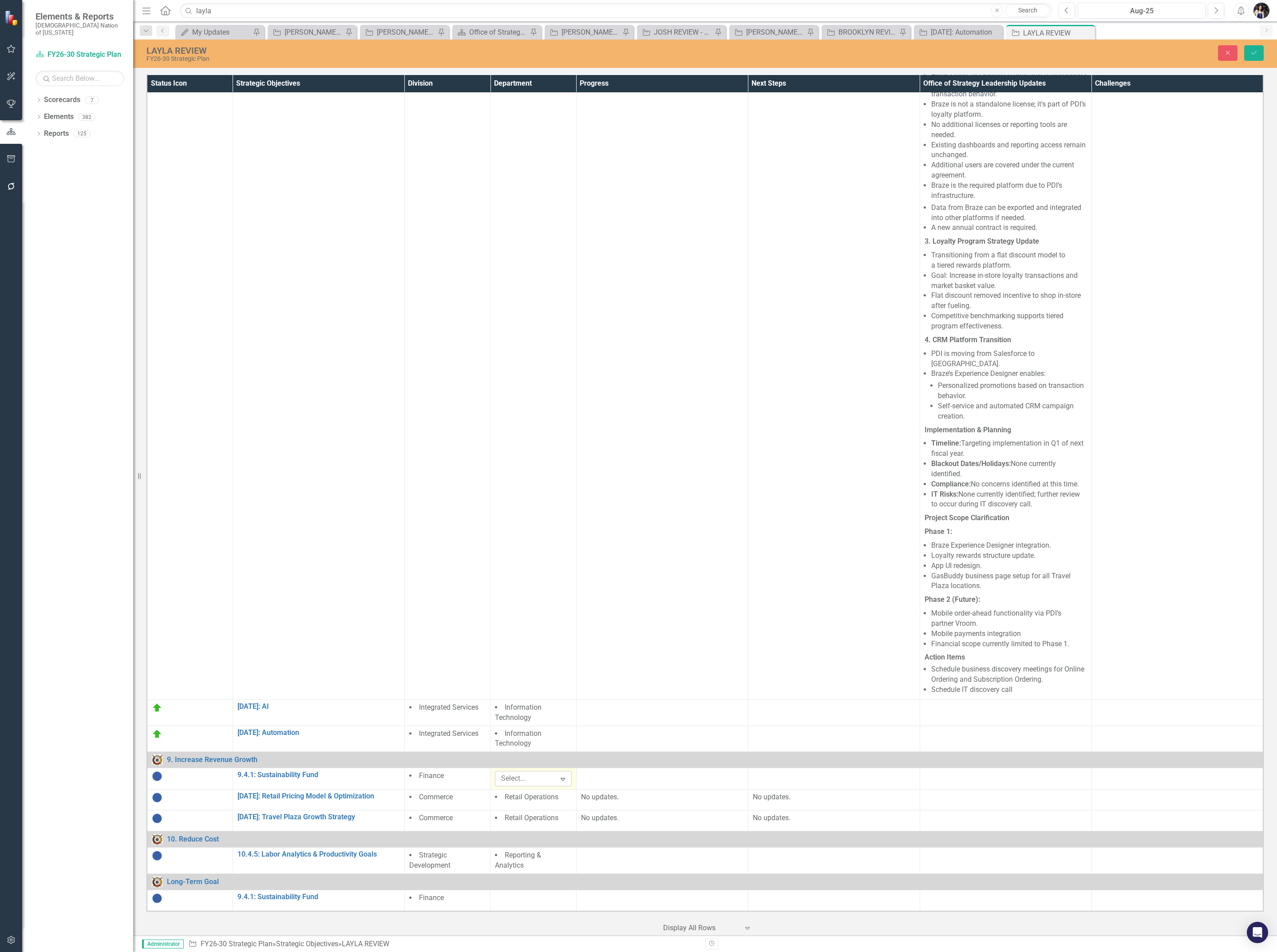
click at [524, 782] on div at bounding box center [526, 778] width 58 height 12
type input "f"
click at [530, 795] on div "F inance" at bounding box center [533, 795] width 62 height 11
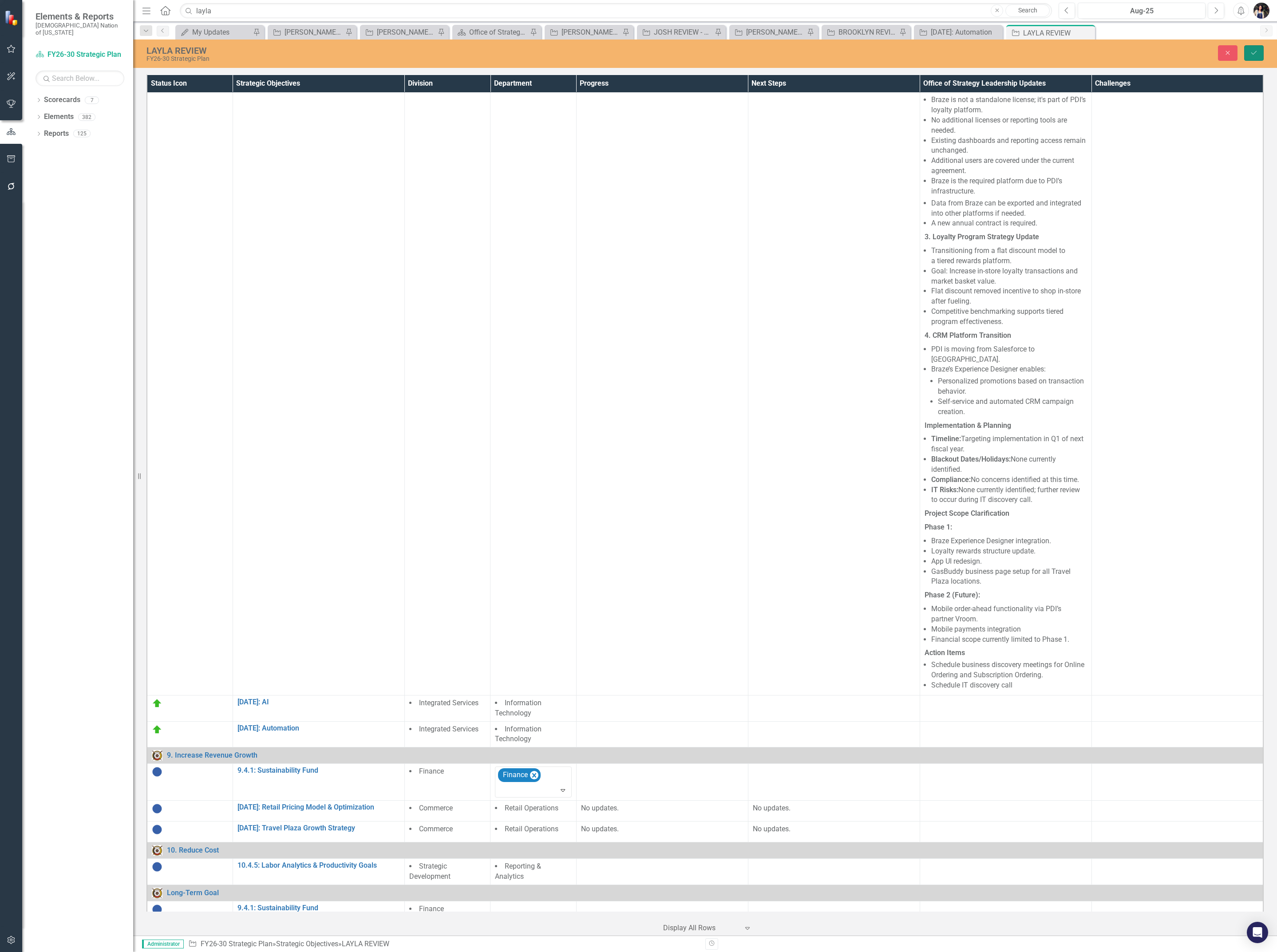
click at [1254, 55] on icon "Save" at bounding box center [1253, 53] width 8 height 7
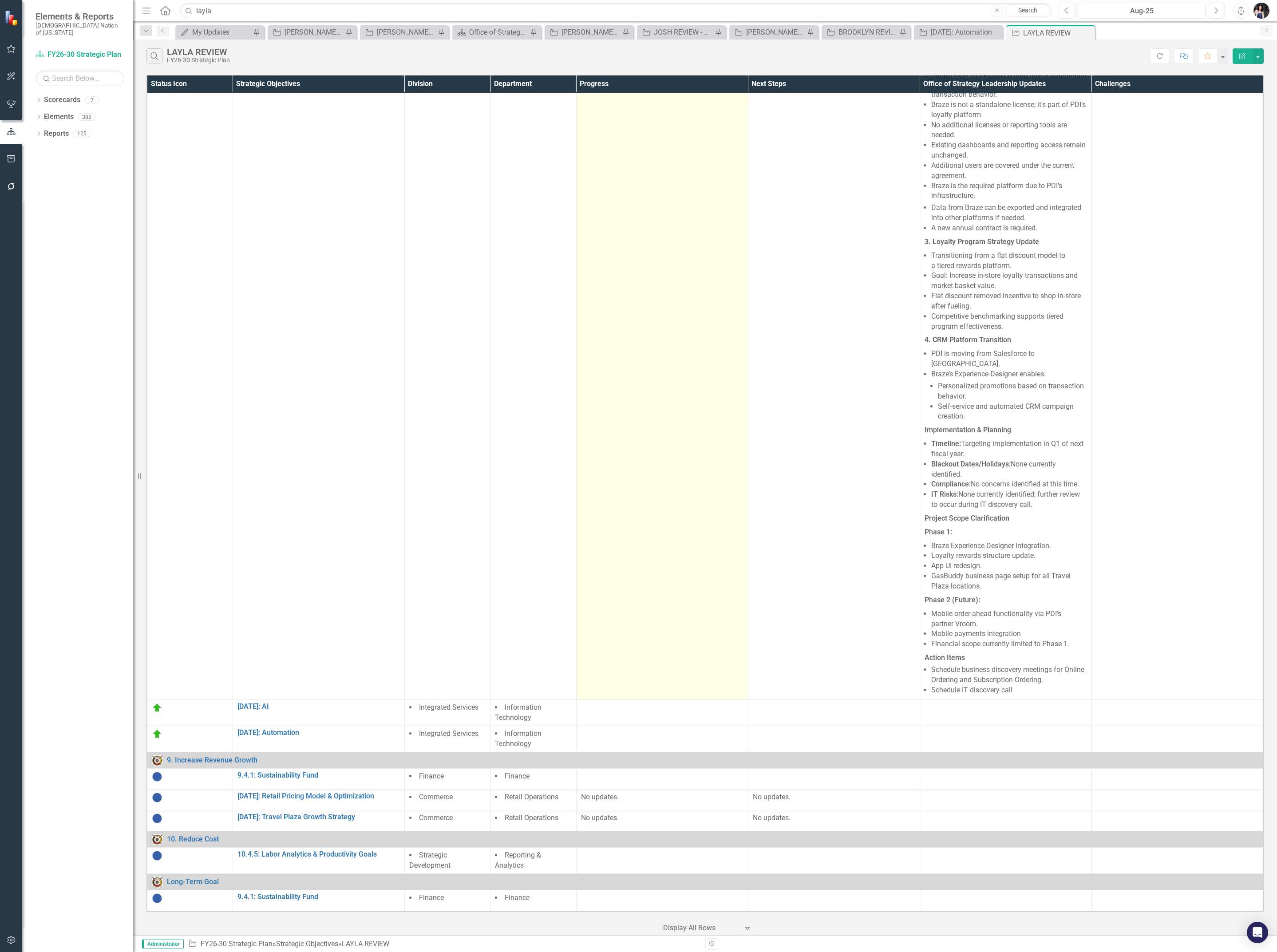
scroll to position [624, 0]
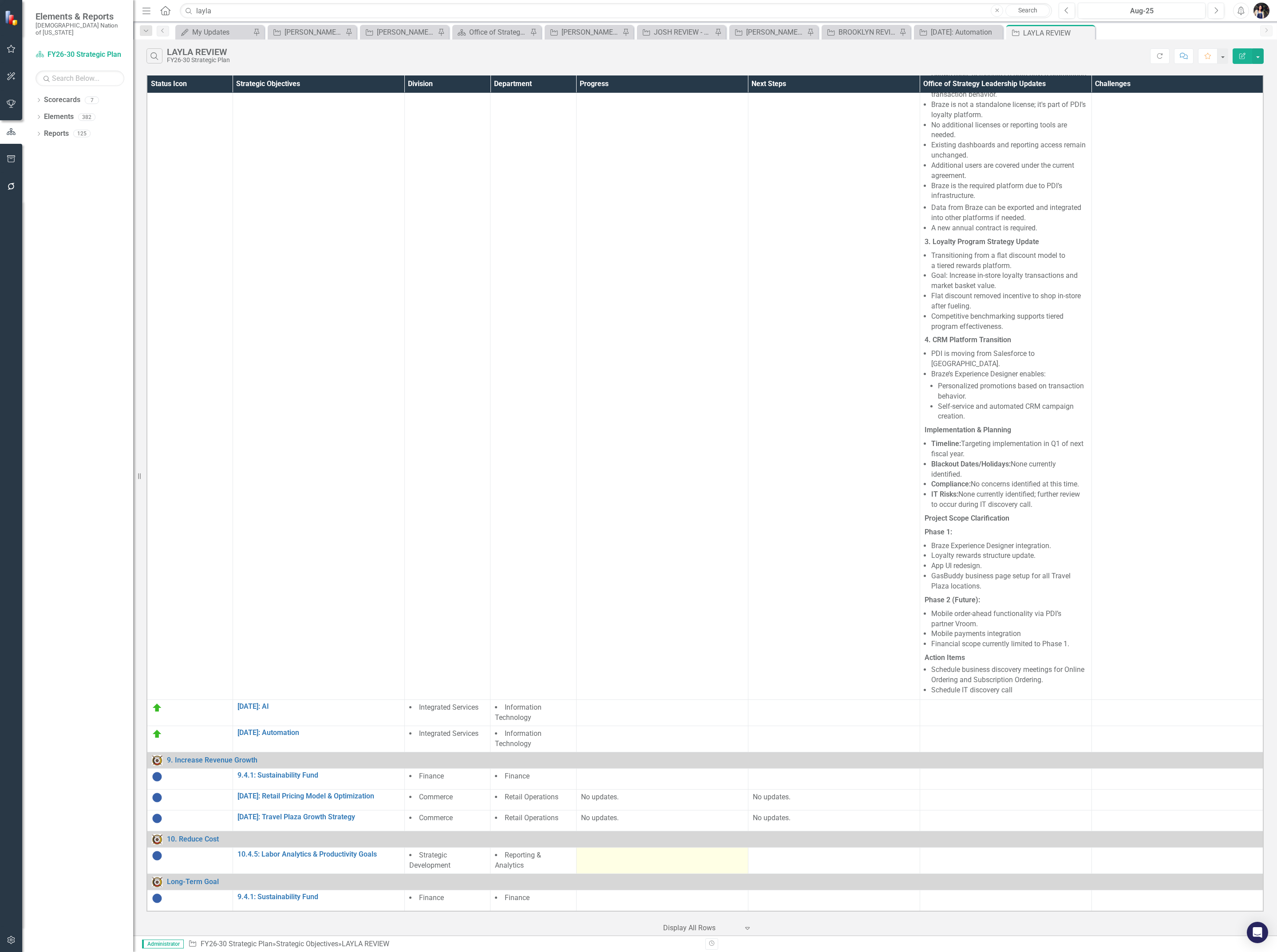
click at [635, 857] on div at bounding box center [662, 855] width 162 height 11
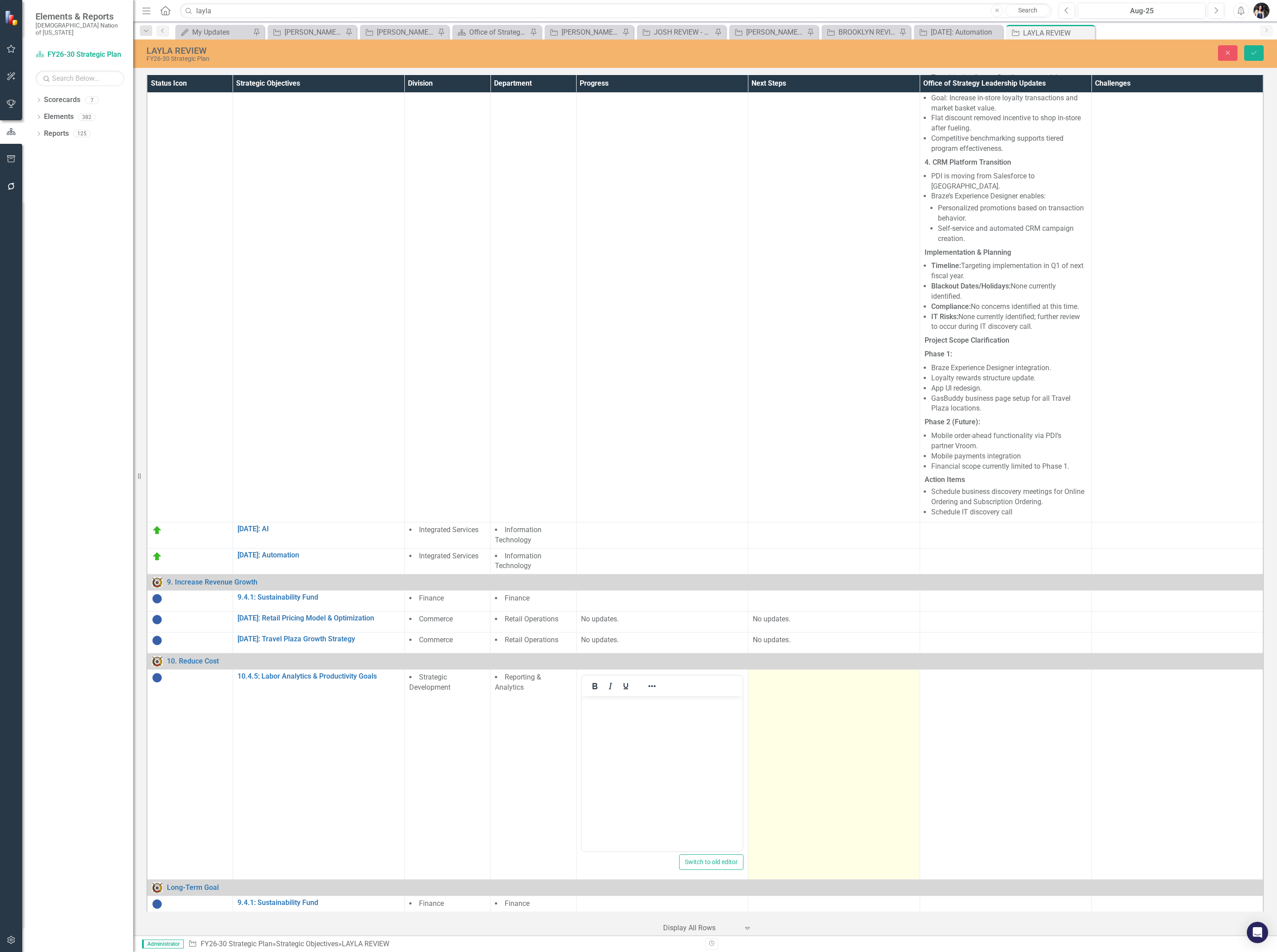
scroll to position [807, 0]
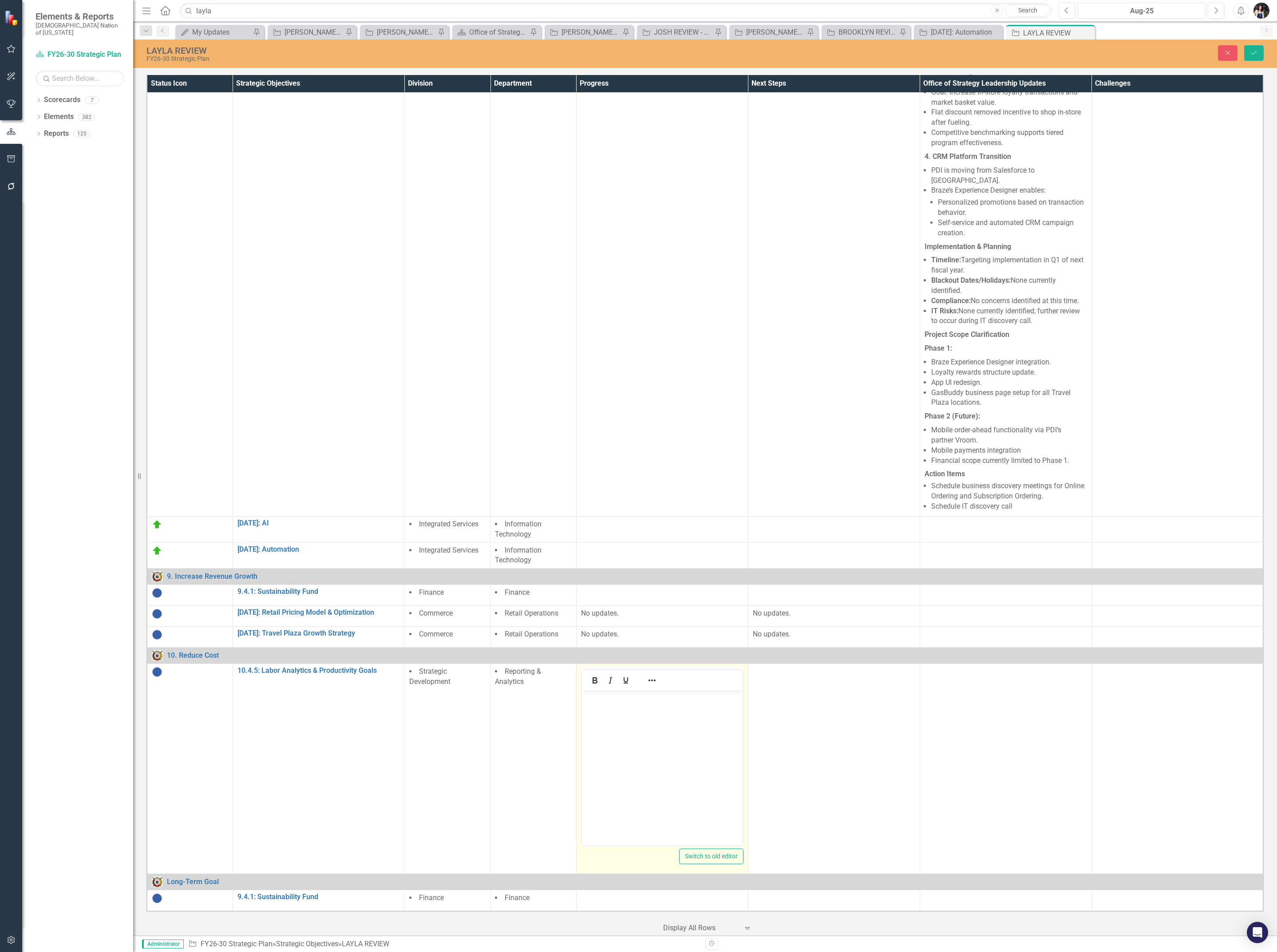
click at [722, 784] on body "Rich Text Area. Press ALT-0 for help." at bounding box center [662, 756] width 160 height 133
copy p "No updates."
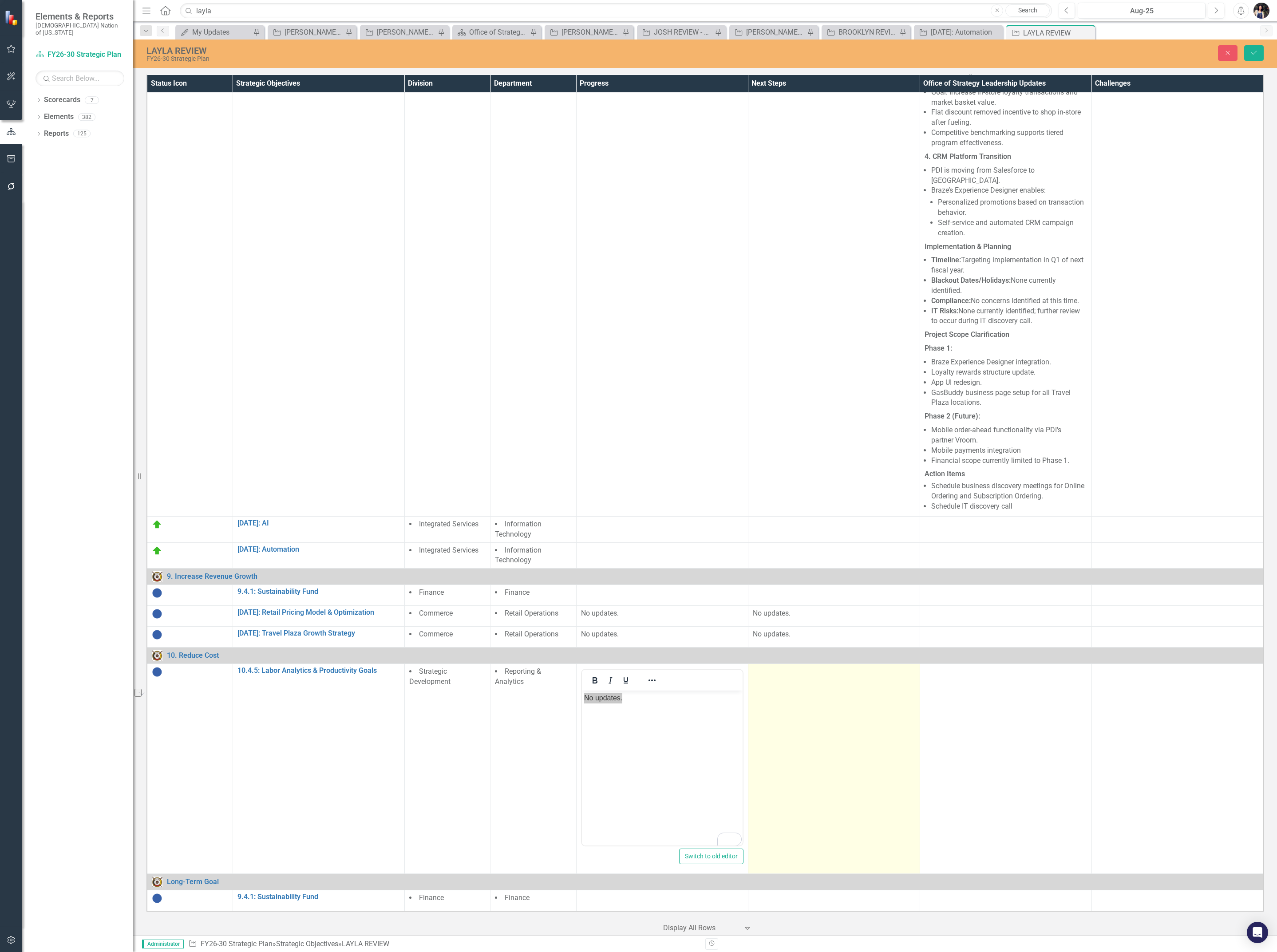
click at [798, 736] on td at bounding box center [834, 769] width 172 height 210
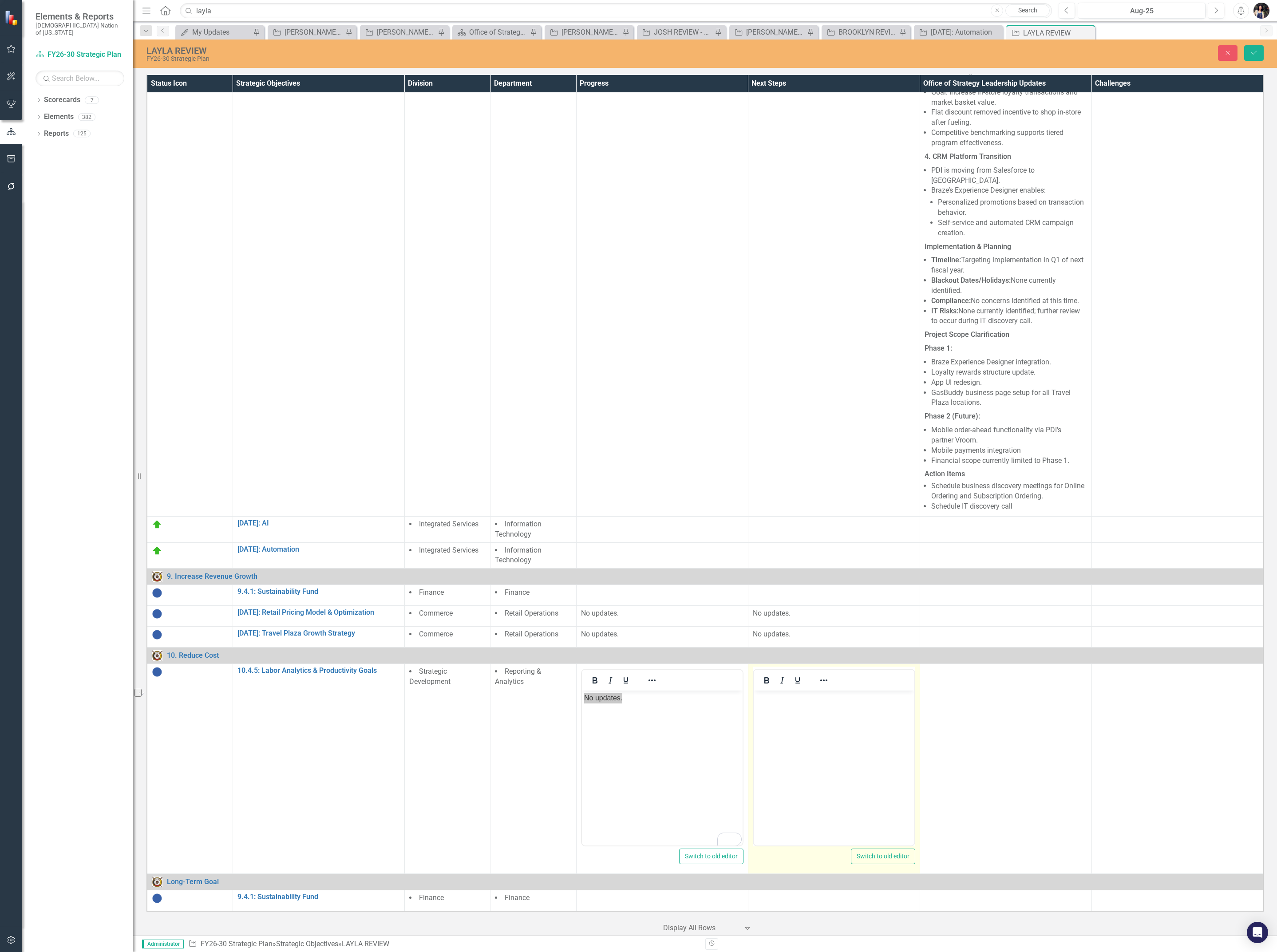
scroll to position [0, 0]
click at [814, 737] on body "Rich Text Area. Press ALT-0 for help." at bounding box center [834, 756] width 160 height 133
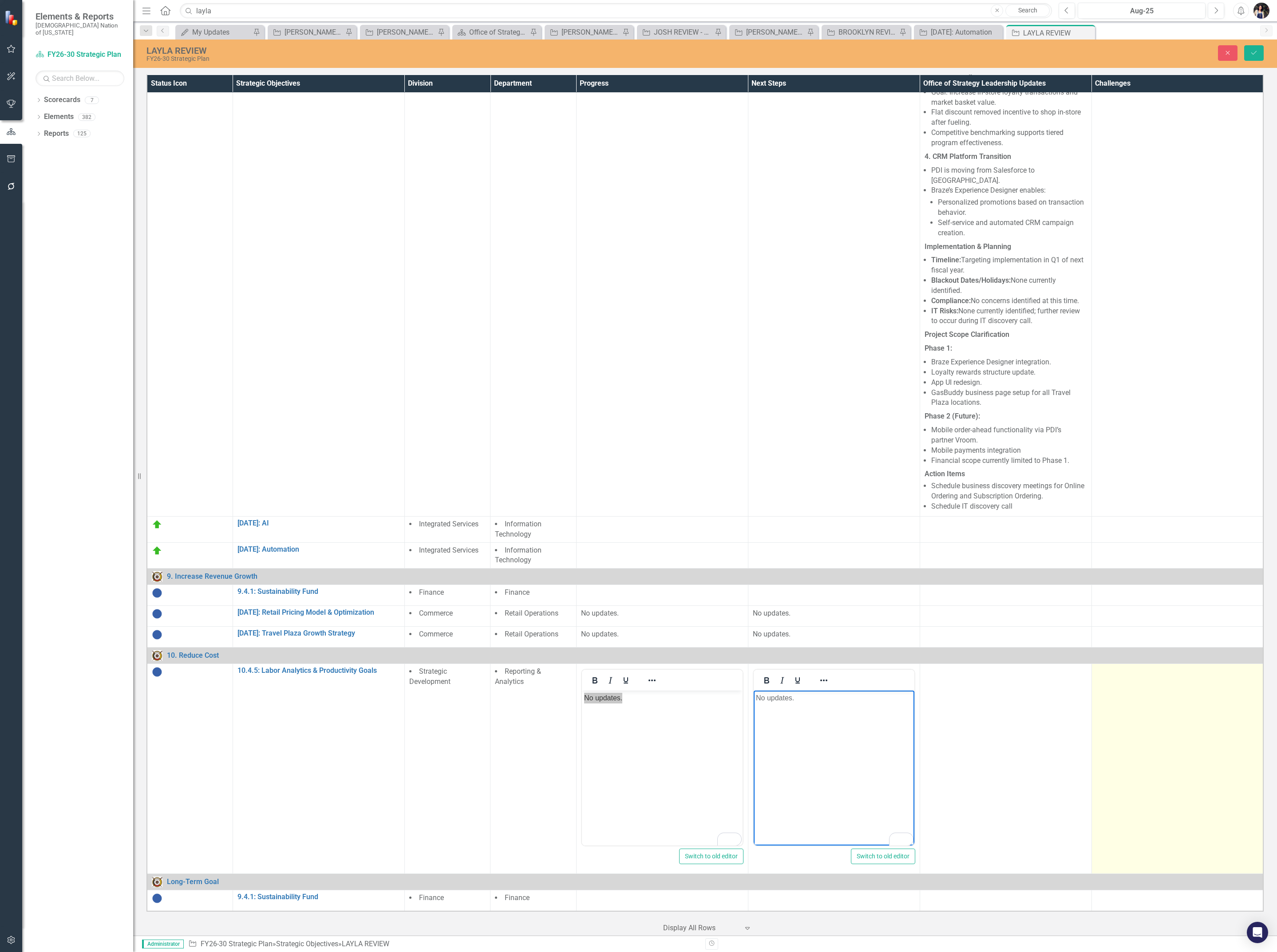
scroll to position [807, 0]
click at [1191, 743] on td at bounding box center [1178, 769] width 172 height 210
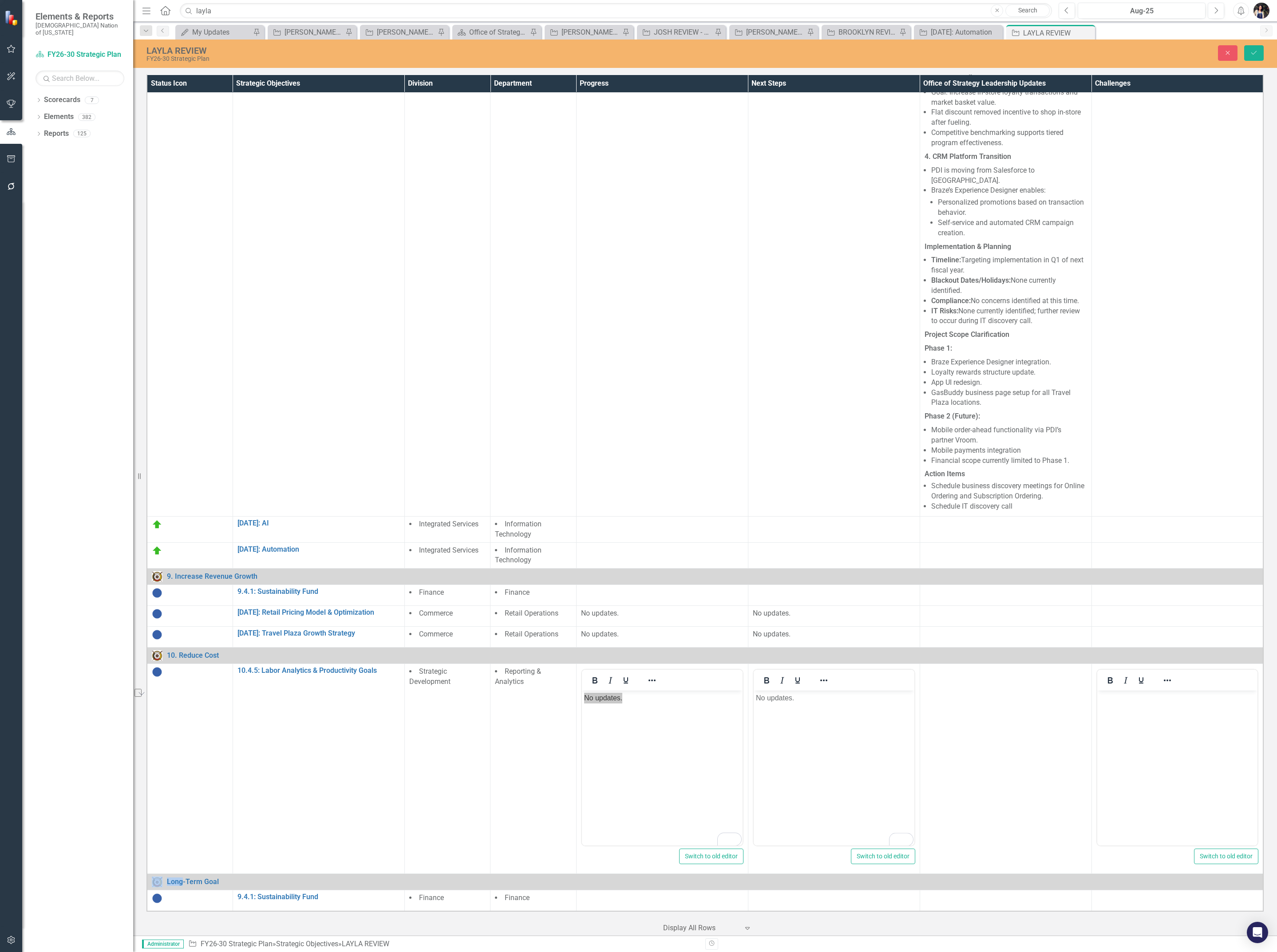
scroll to position [0, 0]
click at [1169, 748] on body "Rich Text Area. Press ALT-0 for help." at bounding box center [1177, 756] width 160 height 133
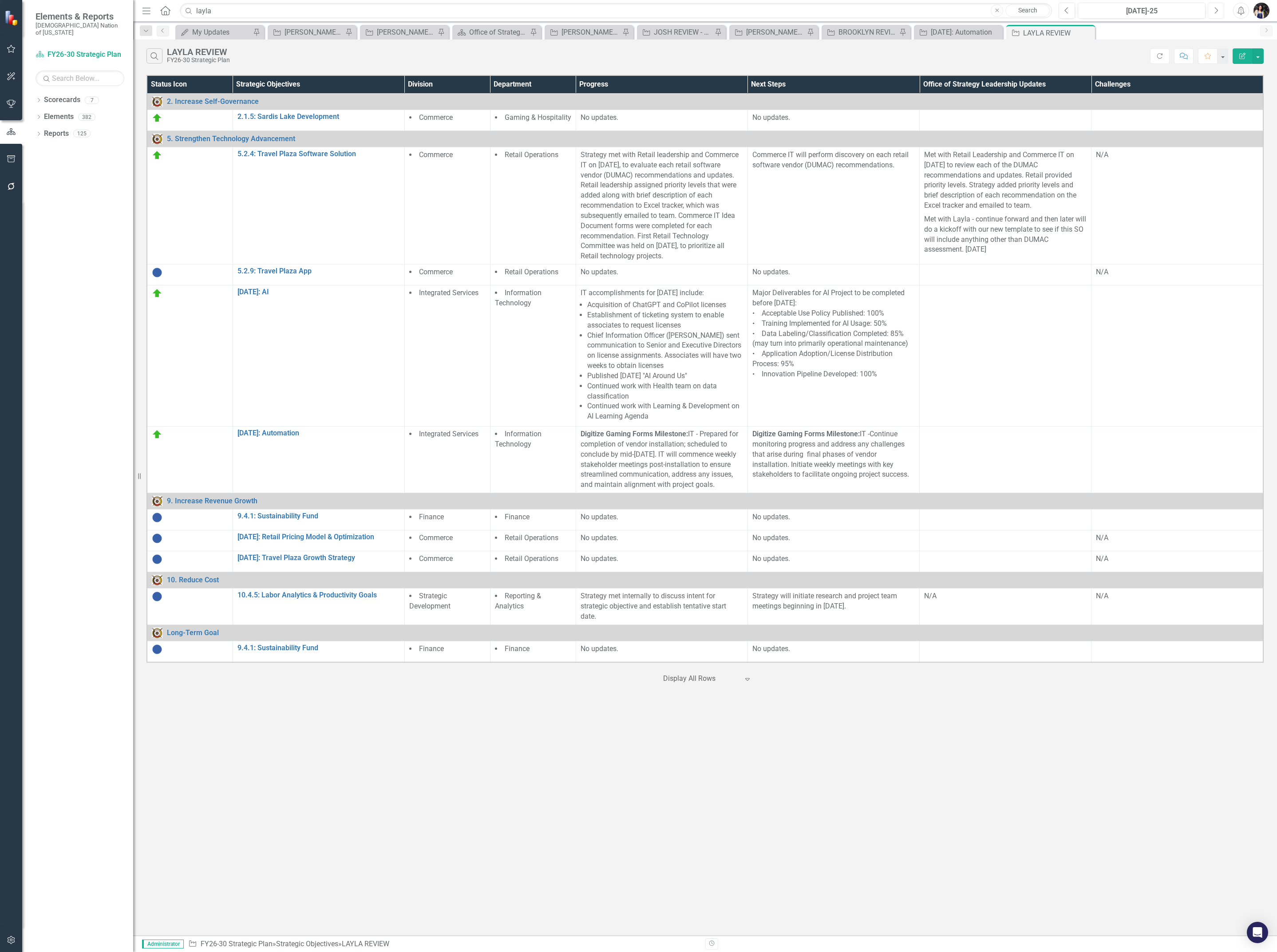
drag, startPoint x: 0, startPoint y: 0, endPoint x: 1219, endPoint y: 13, distance: 1219.1
click at [1219, 13] on button "Next" at bounding box center [1215, 11] width 16 height 16
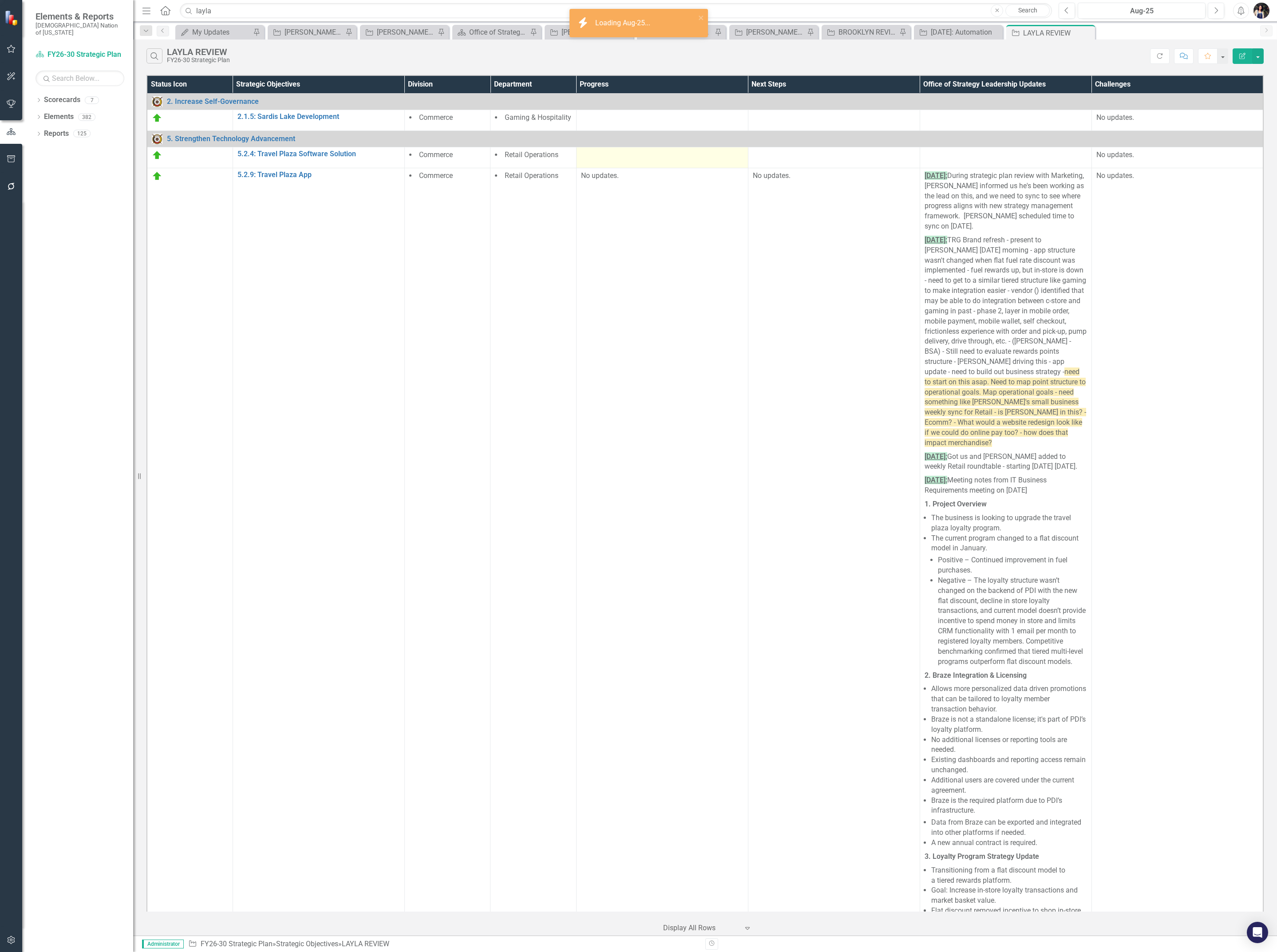
click at [669, 157] on div at bounding box center [662, 155] width 162 height 11
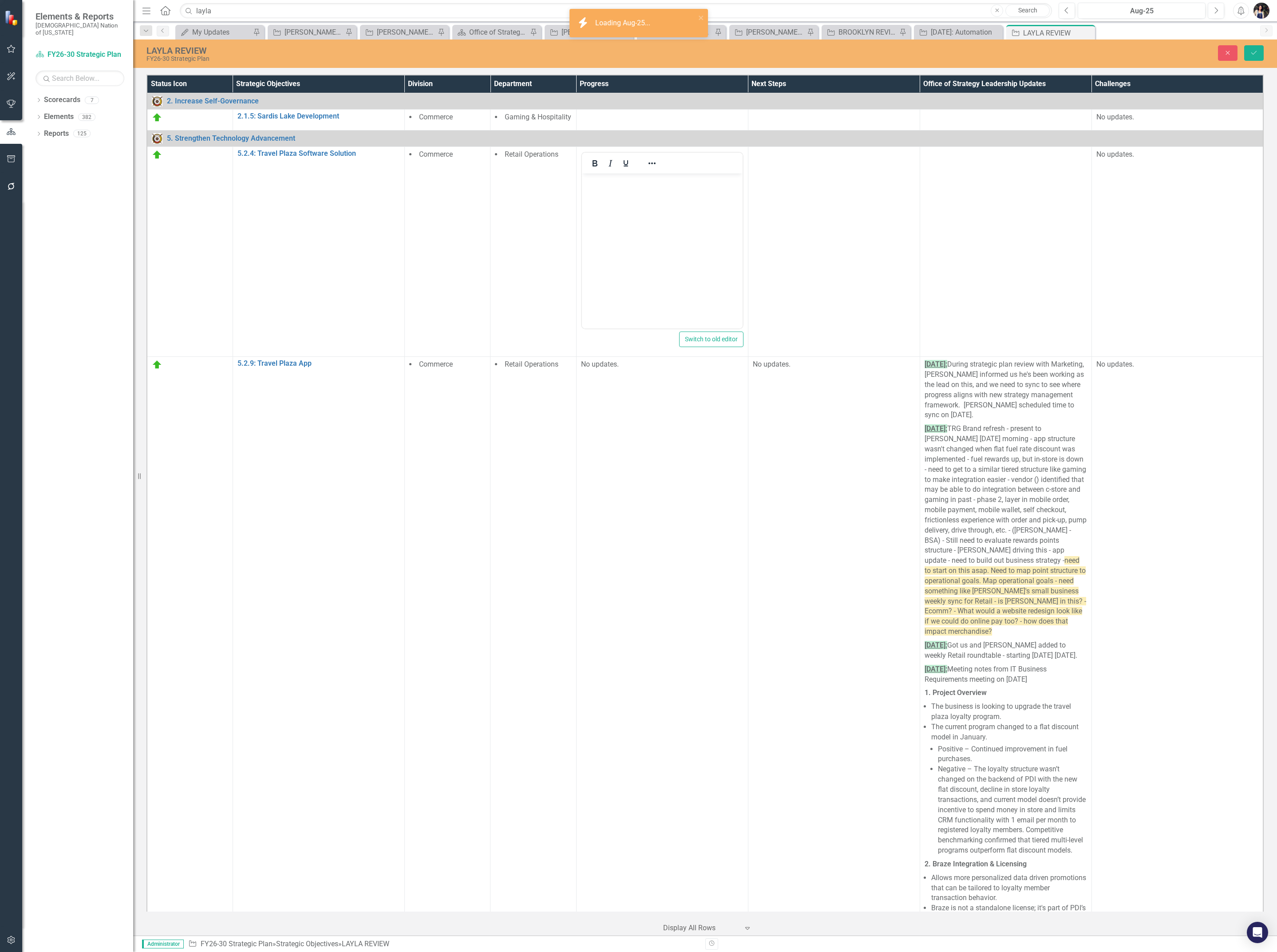
click at [671, 256] on body "Rich Text Area. Press ALT-0 for help." at bounding box center [662, 240] width 160 height 133
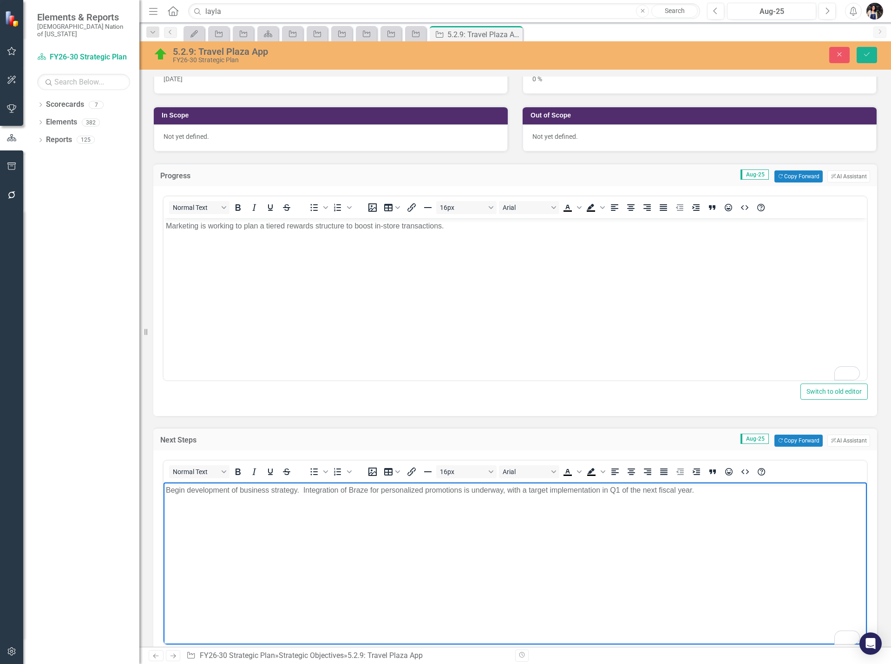
scroll to position [256, 0]
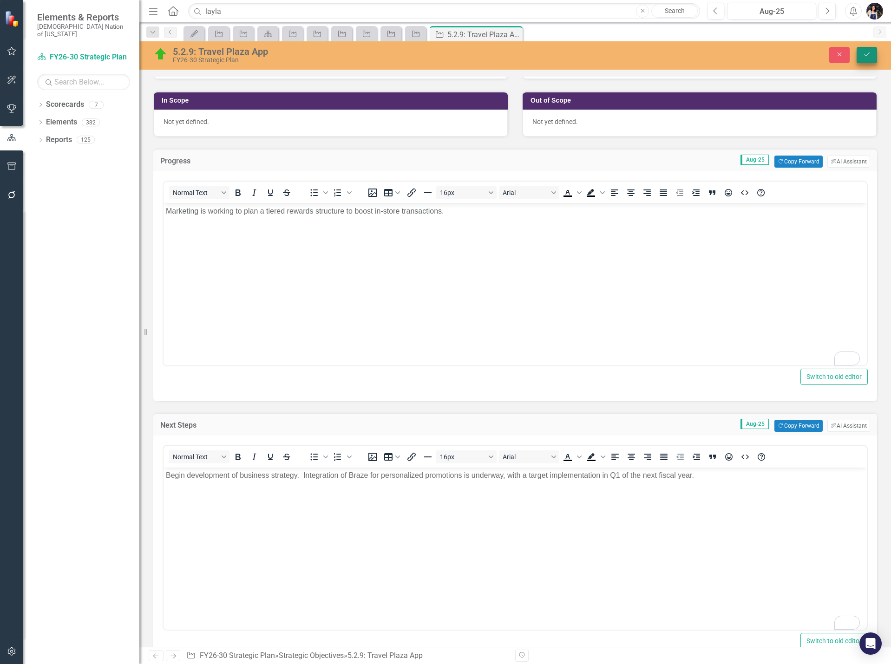
click at [864, 56] on icon "Save" at bounding box center [867, 54] width 8 height 7
